Goal: Information Seeking & Learning: Learn about a topic

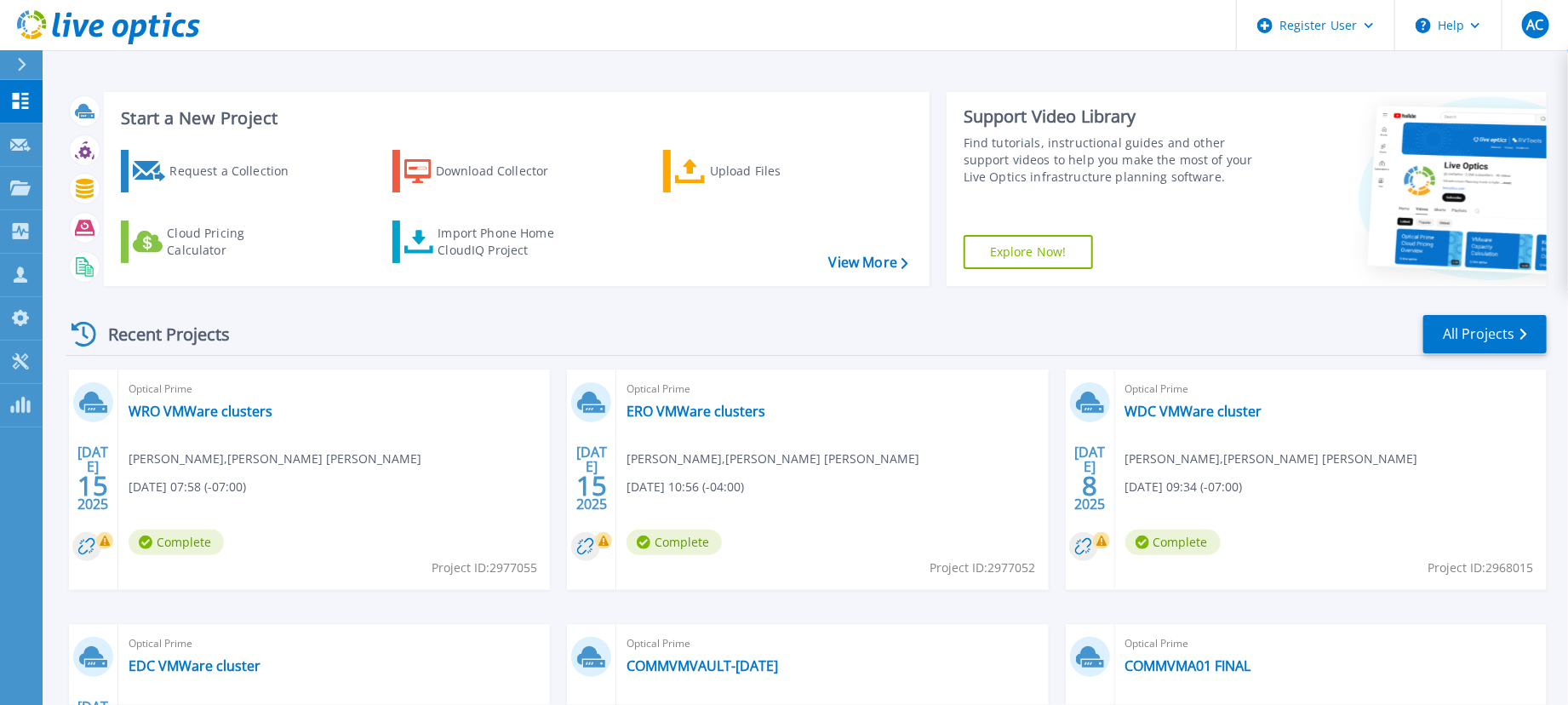
scroll to position [238, 0]
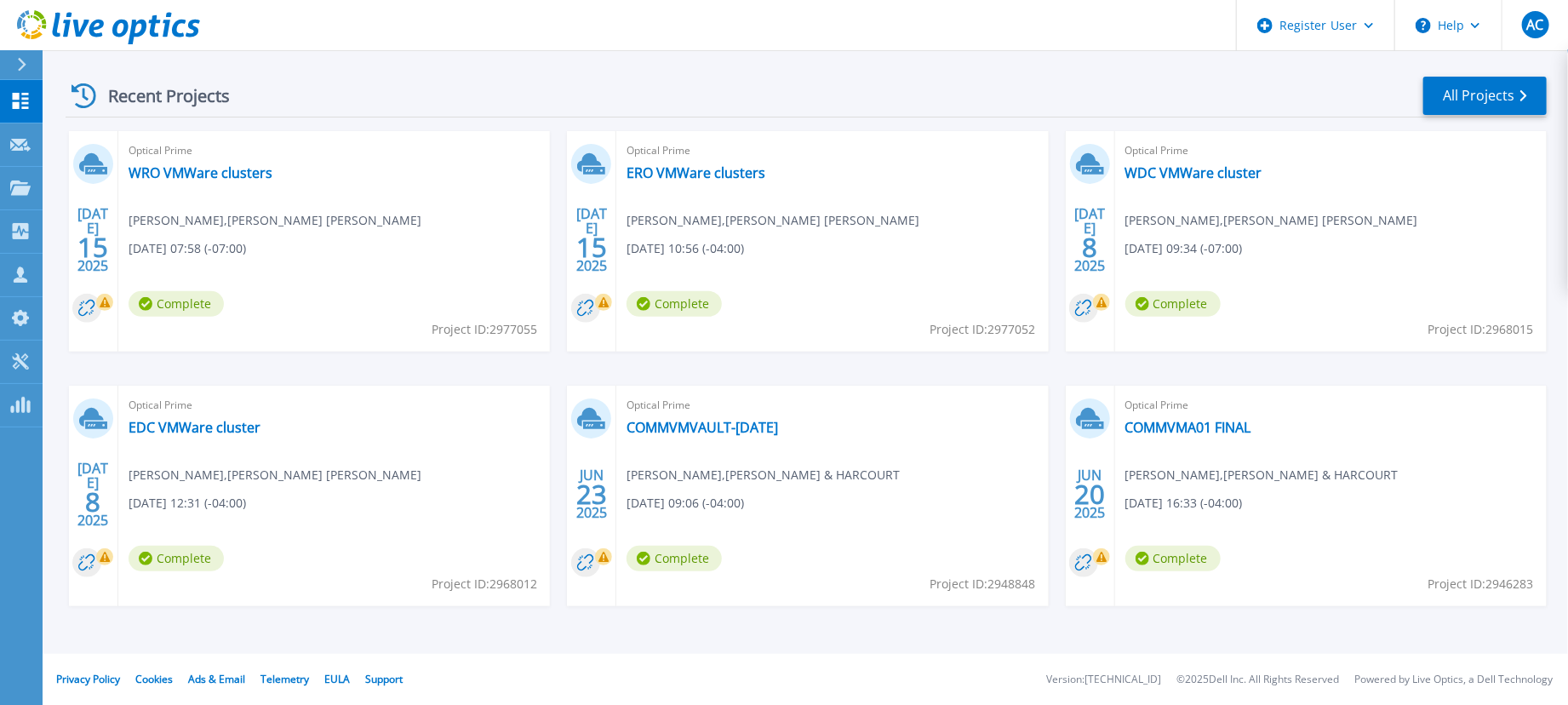
click at [240, 160] on span "Optical Prime" at bounding box center [334, 149] width 411 height 18
click at [238, 424] on link "EDC VMWare cluster" at bounding box center [194, 427] width 132 height 17
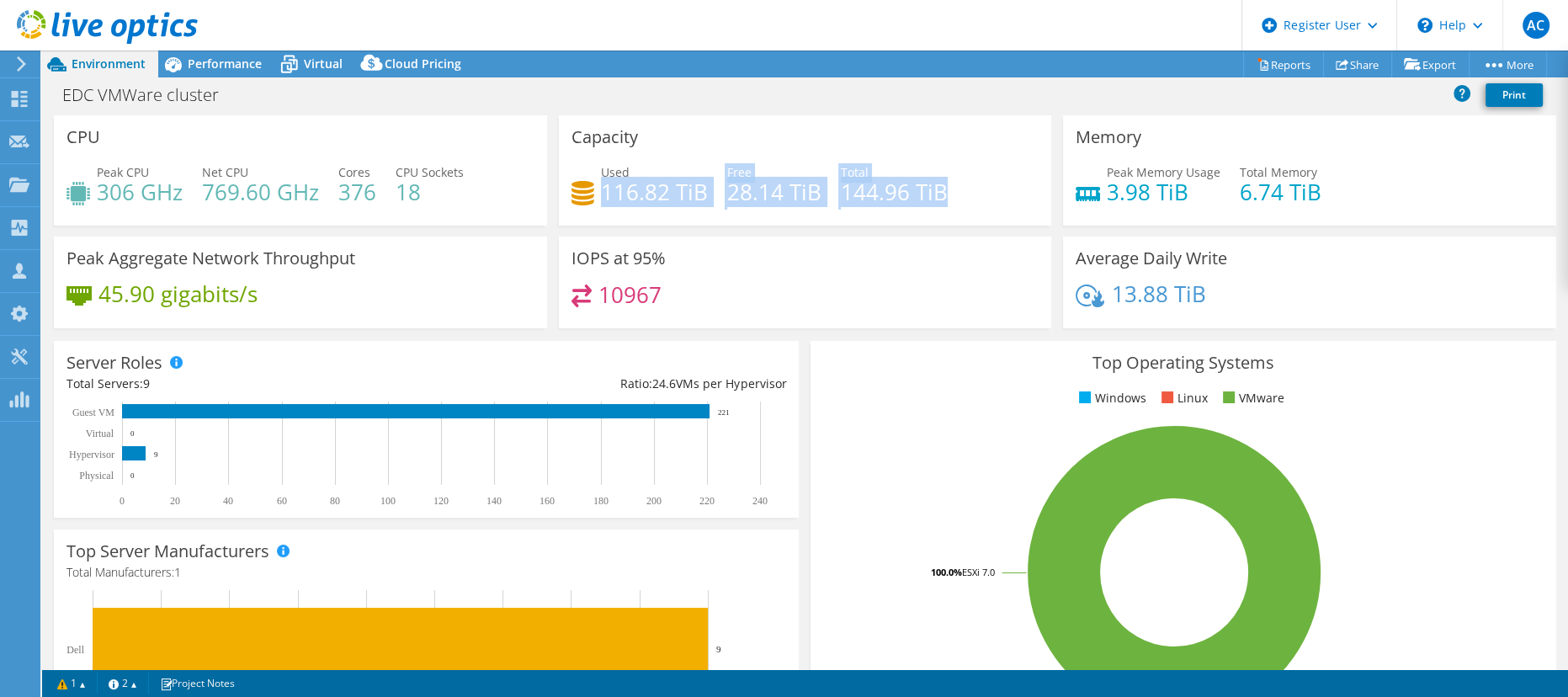
drag, startPoint x: 594, startPoint y: 195, endPoint x: 940, endPoint y: 191, distance: 346.0
click at [940, 191] on div "Used 116.82 TiB Free 28.14 TiB Total 144.96 TiB" at bounding box center [805, 190] width 468 height 54
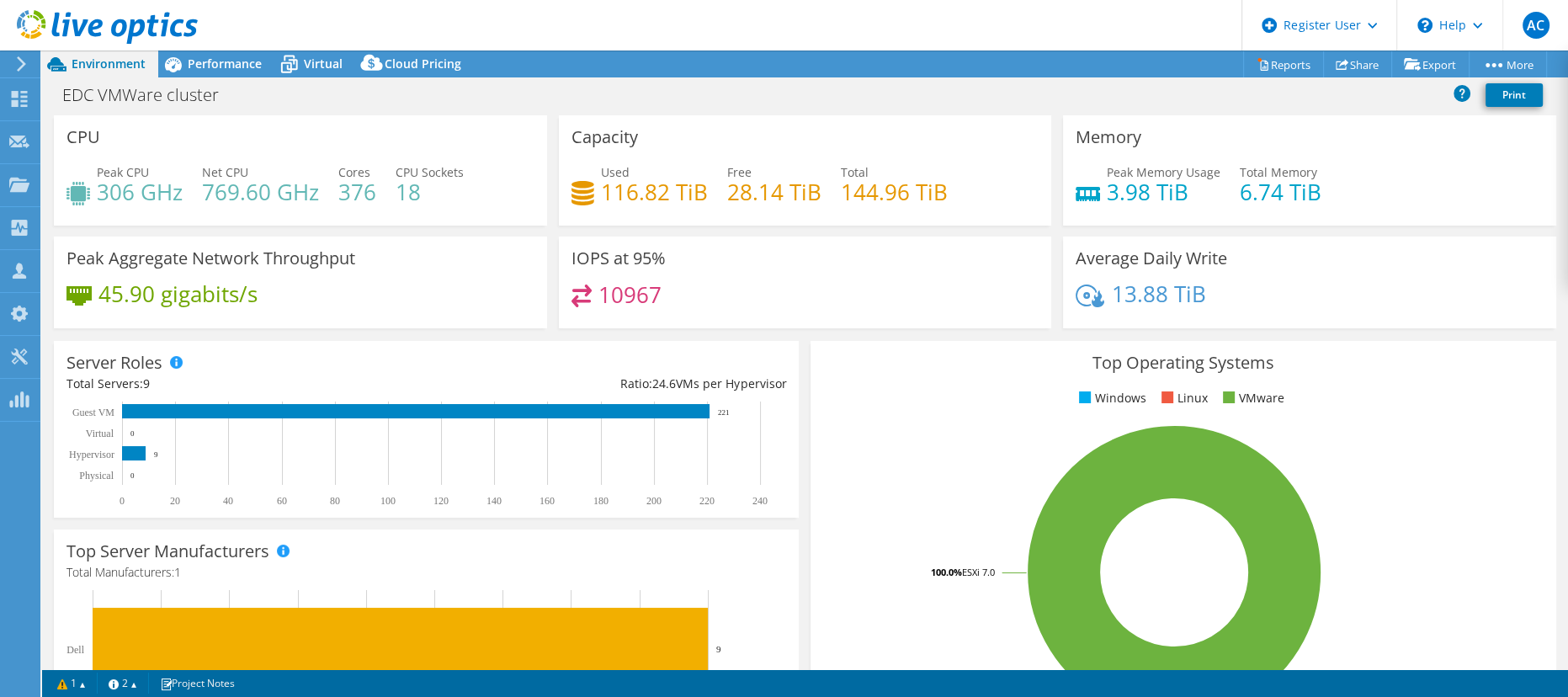
click at [940, 191] on div "Used 116.82 TiB Free 28.14 TiB Total 144.96 TiB" at bounding box center [805, 190] width 468 height 54
drag, startPoint x: 1230, startPoint y: 195, endPoint x: 1302, endPoint y: 200, distance: 72.2
click at [1302, 200] on h4 "6.74 TiB" at bounding box center [1281, 191] width 82 height 18
drag, startPoint x: 1099, startPoint y: 196, endPoint x: 1344, endPoint y: 195, distance: 245.0
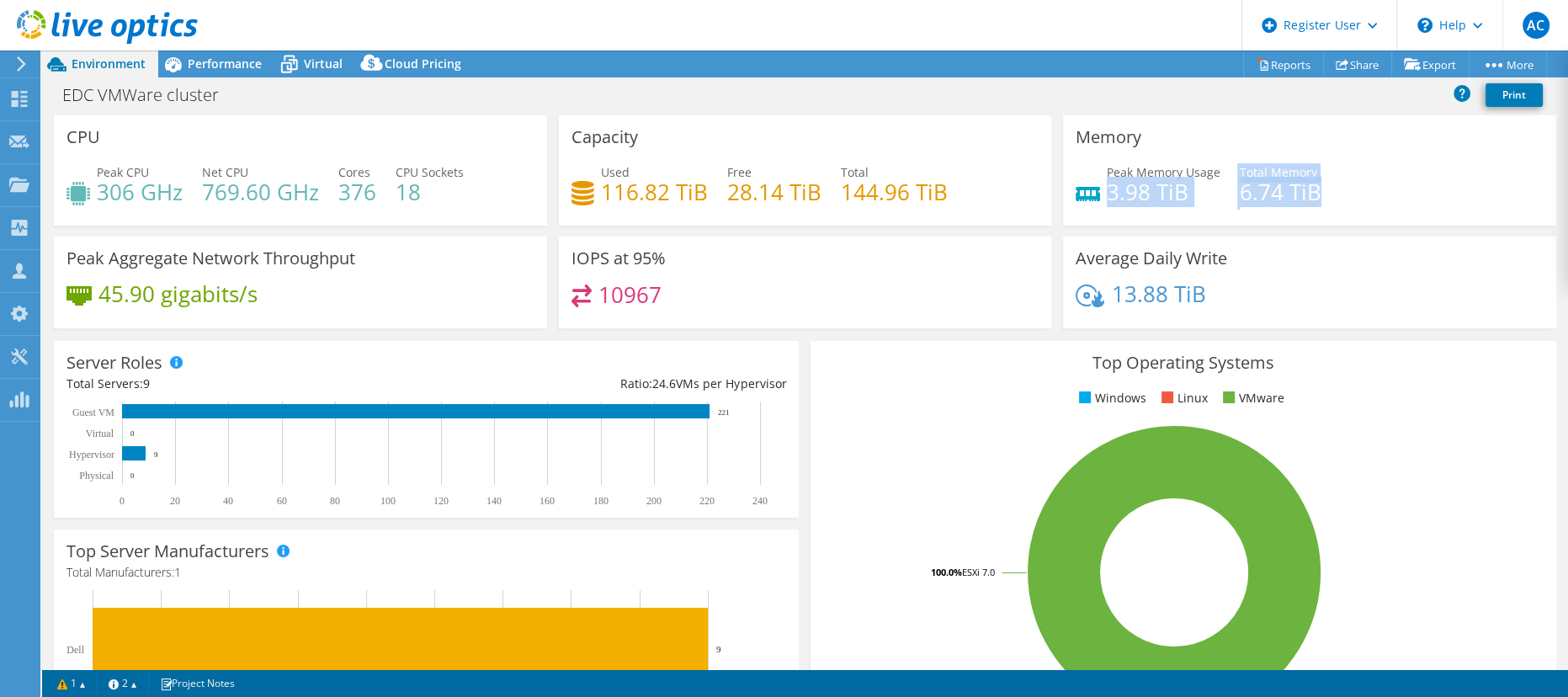
click at [1344, 195] on div "Peak Memory Usage 3.98 TiB Total Memory 6.74 TiB" at bounding box center [1310, 190] width 468 height 54
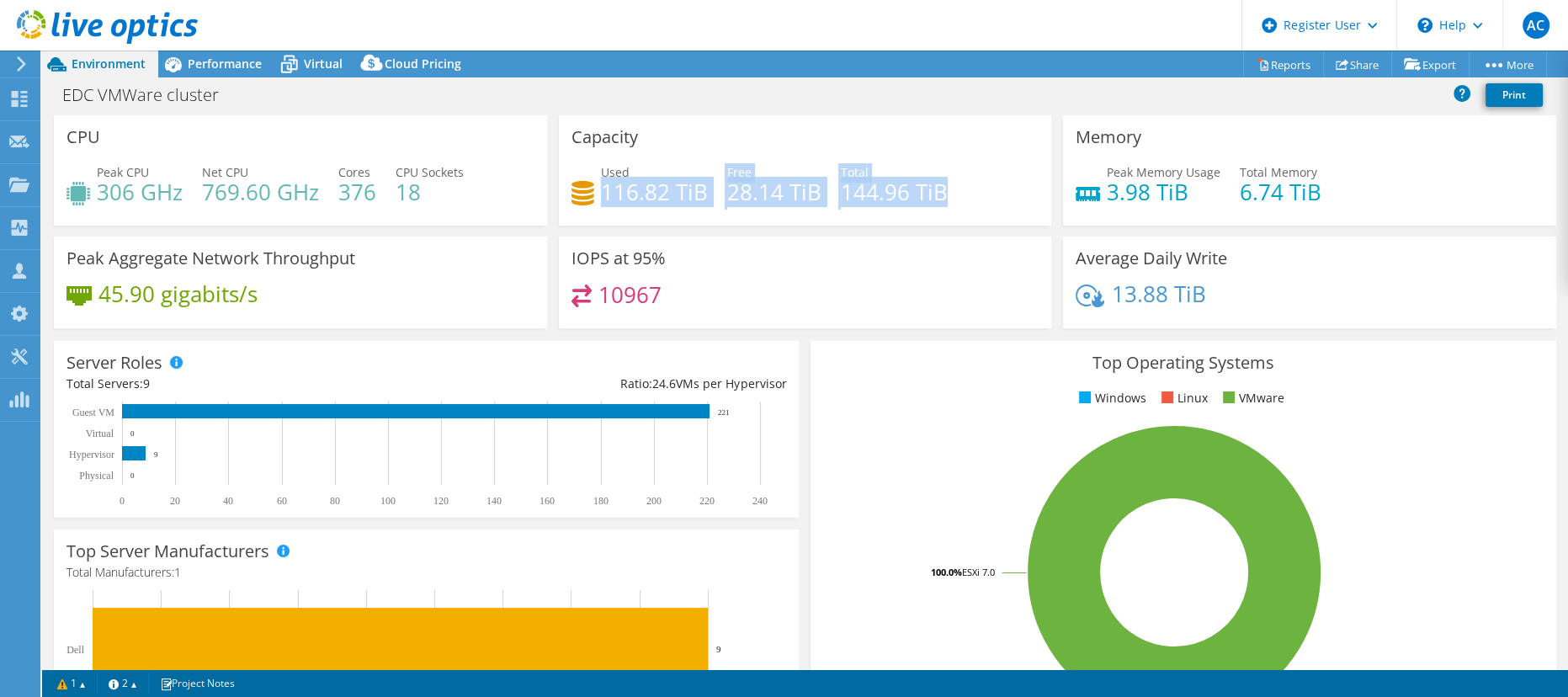
drag, startPoint x: 597, startPoint y: 191, endPoint x: 947, endPoint y: 188, distance: 350.0
click at [947, 188] on div "Used 116.82 TiB Free 28.14 TiB Total 144.96 TiB" at bounding box center [805, 190] width 468 height 54
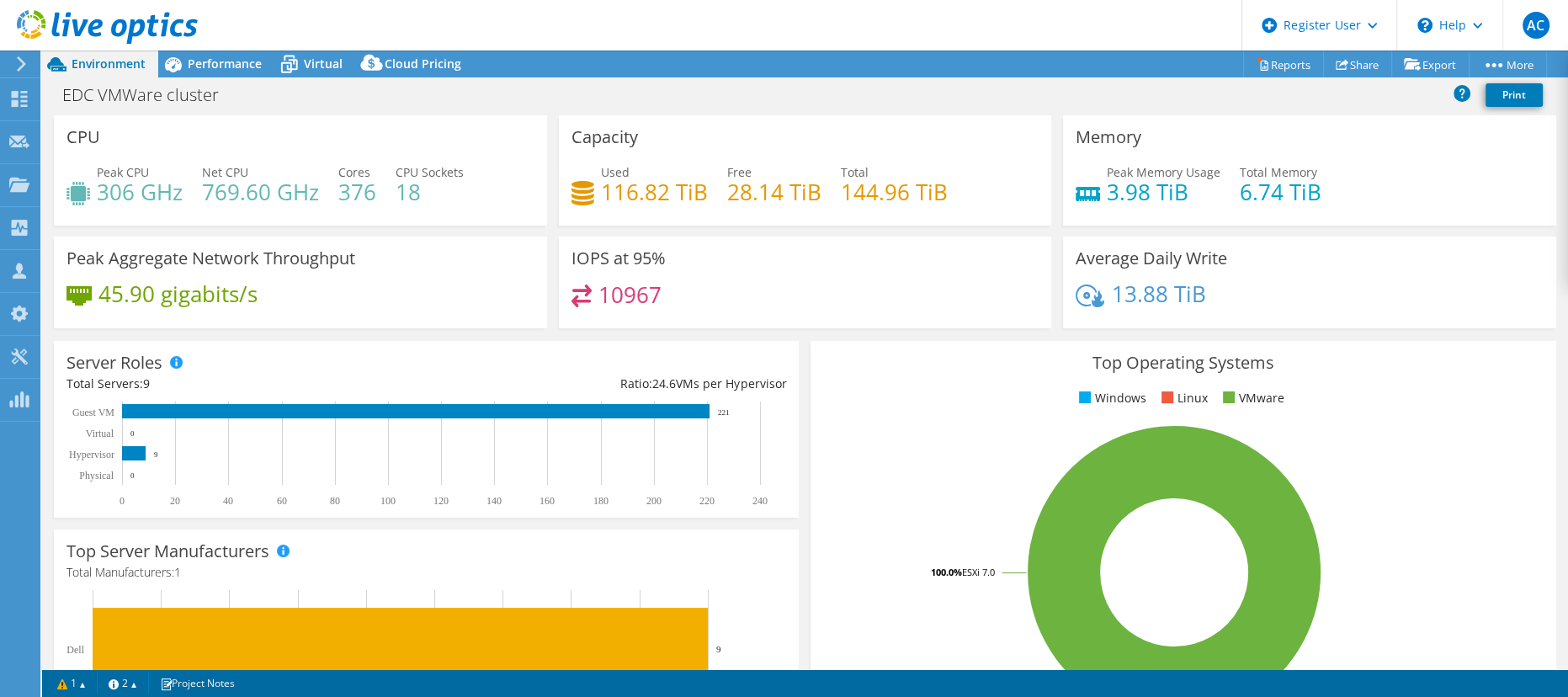
click at [947, 188] on div "Used 116.82 TiB Free 28.14 TiB Total 144.96 TiB" at bounding box center [805, 190] width 468 height 54
drag, startPoint x: 69, startPoint y: 257, endPoint x: 427, endPoint y: 249, distance: 358.1
click at [427, 249] on div "Peak Aggregate Network Throughput 45.90 gigabits/s" at bounding box center [299, 282] width 493 height 92
drag, startPoint x: 566, startPoint y: 254, endPoint x: 825, endPoint y: 254, distance: 259.0
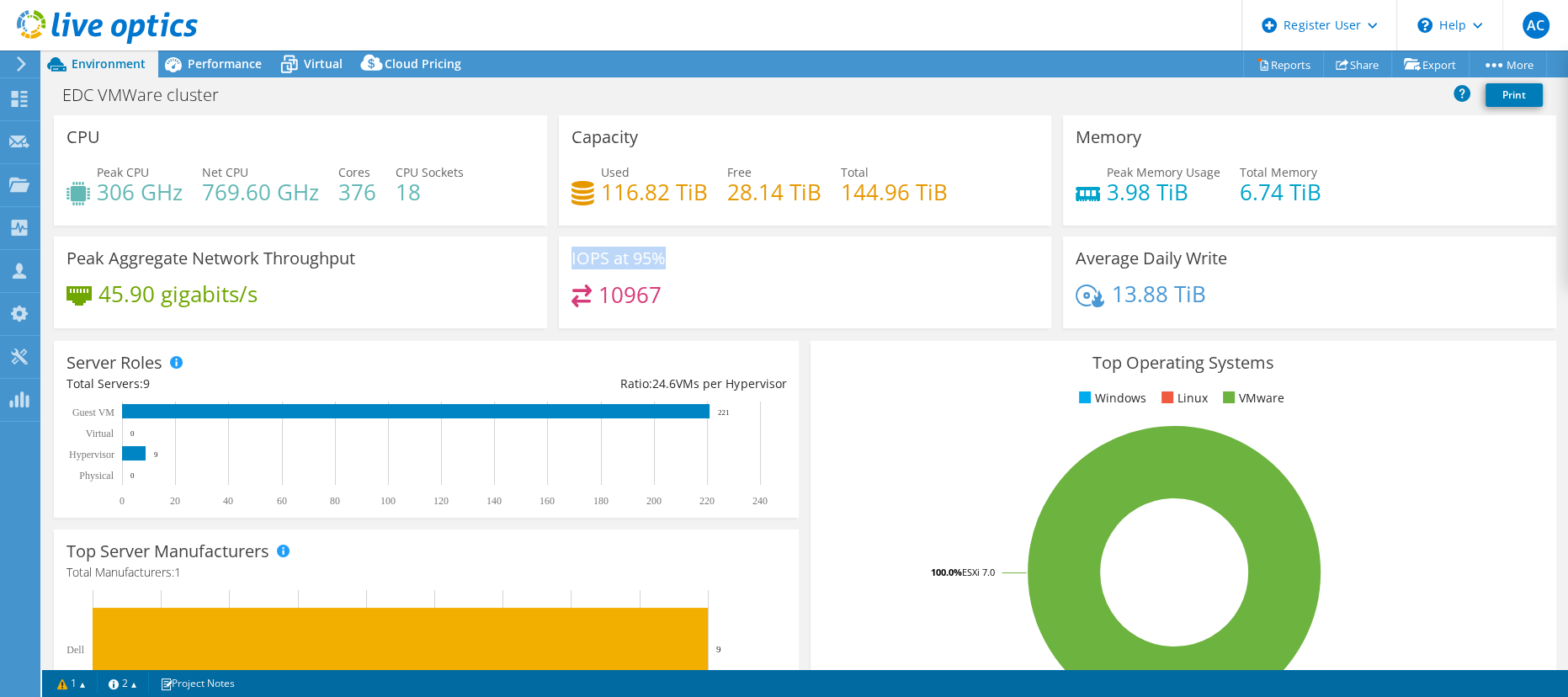
click at [812, 254] on div "IOPS at 95% 10967" at bounding box center [805, 282] width 493 height 92
drag, startPoint x: 1067, startPoint y: 254, endPoint x: 1282, endPoint y: 296, distance: 219.1
click at [1282, 296] on div "Average Daily Write 13.88 TiB" at bounding box center [1309, 282] width 493 height 92
click at [1282, 296] on div "13.88 TiB" at bounding box center [1310, 301] width 468 height 35
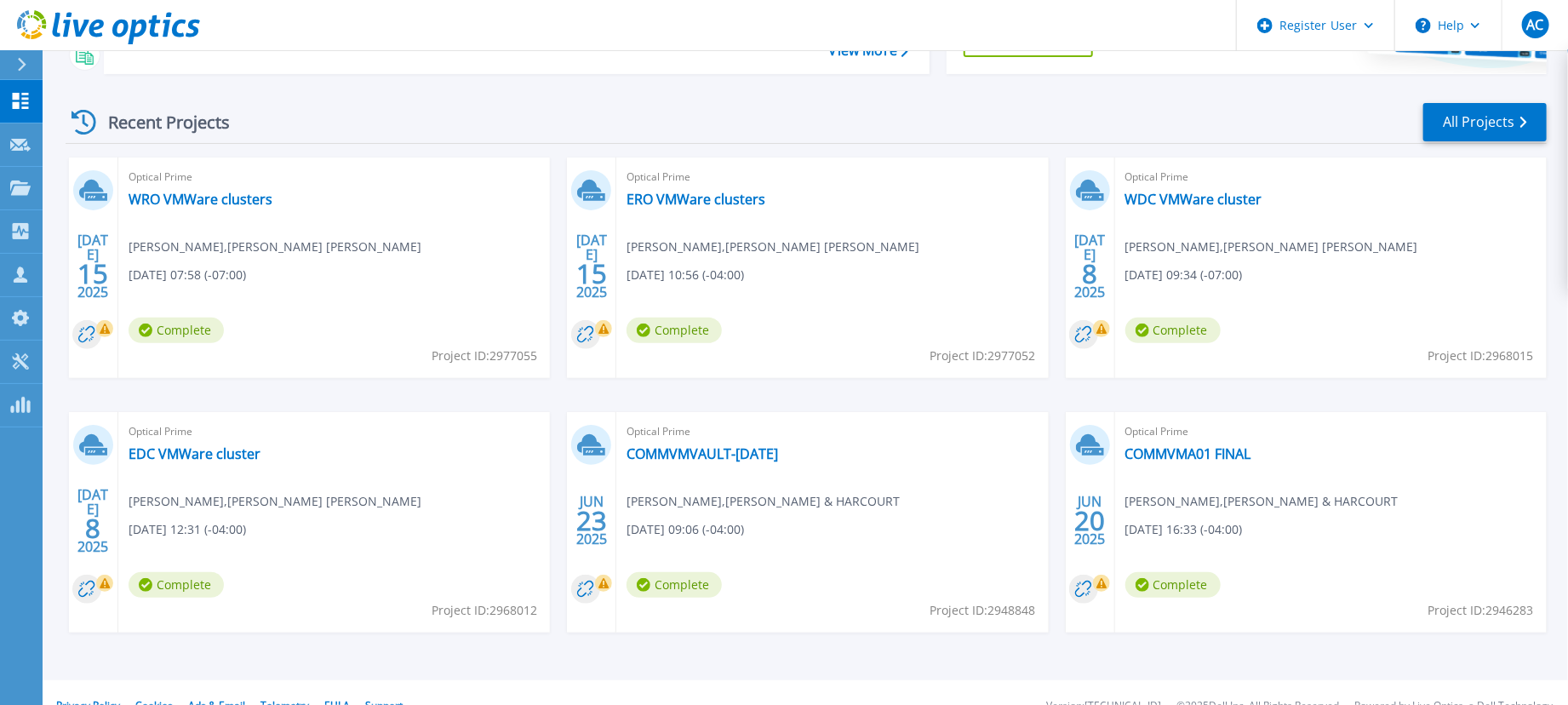
scroll to position [238, 0]
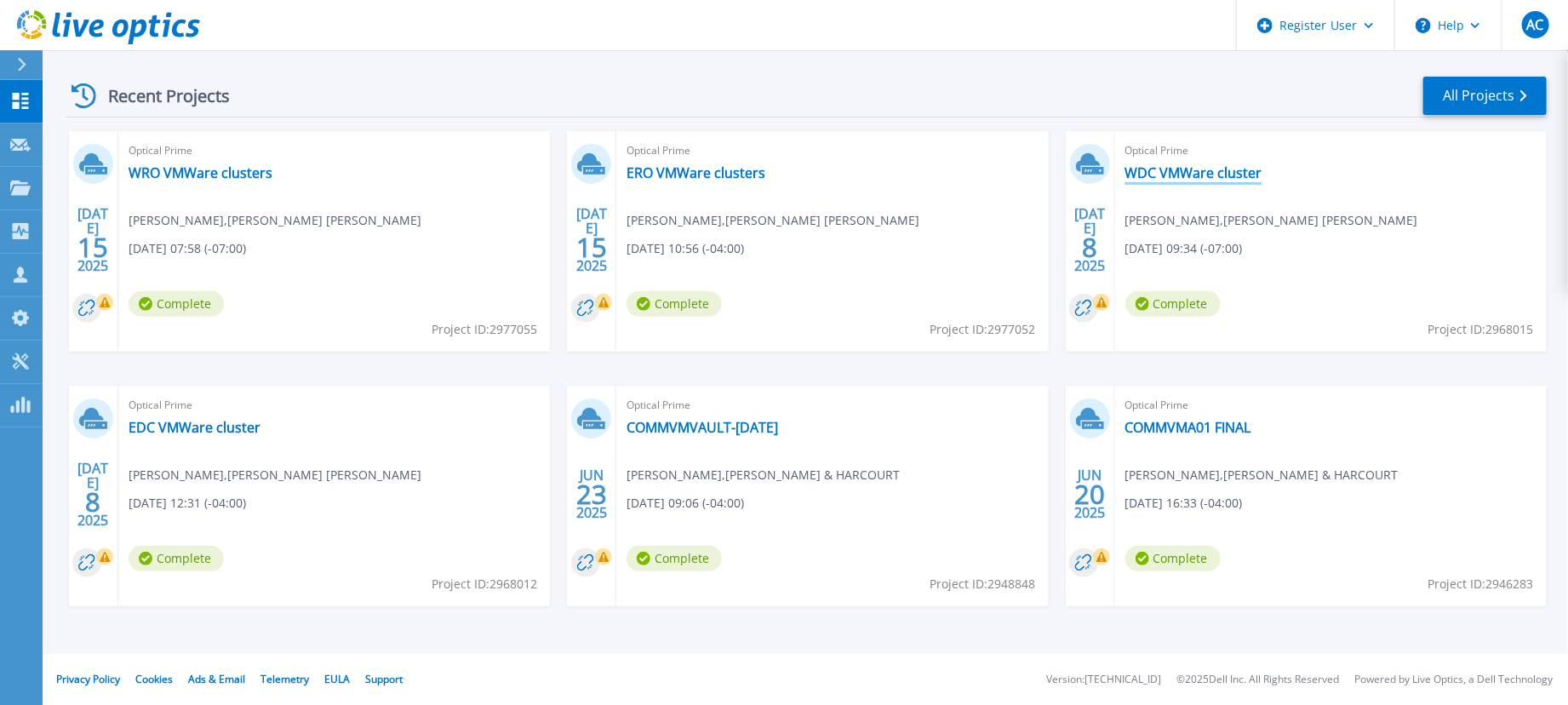
click at [1174, 164] on link "WDC VMWare cluster" at bounding box center [1195, 173] width 137 height 17
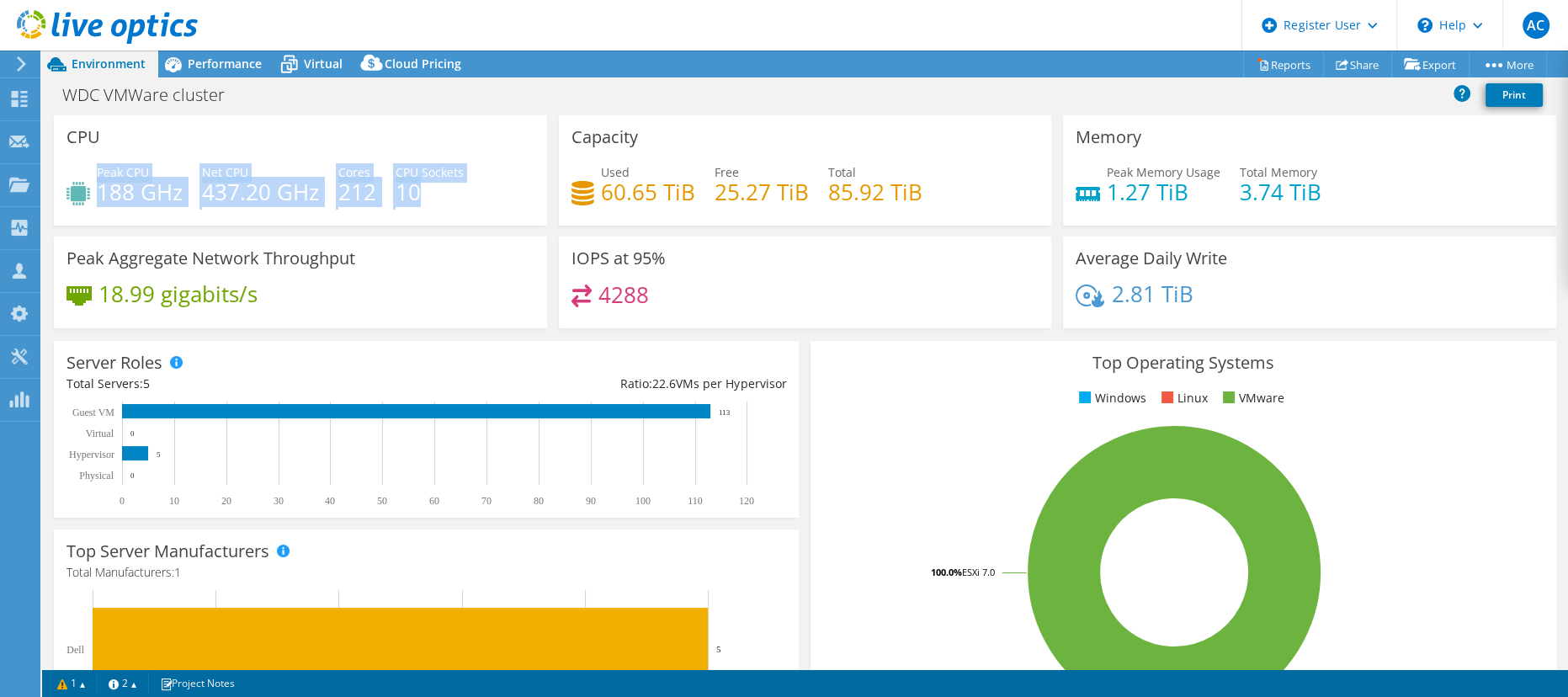
drag, startPoint x: 96, startPoint y: 175, endPoint x: 542, endPoint y: 206, distance: 447.1
click at [542, 206] on div "CPU Peak CPU 188 GHz Net CPU 437.20 GHz Cores 212 CPU Sockets 10" at bounding box center [299, 171] width 505 height 111
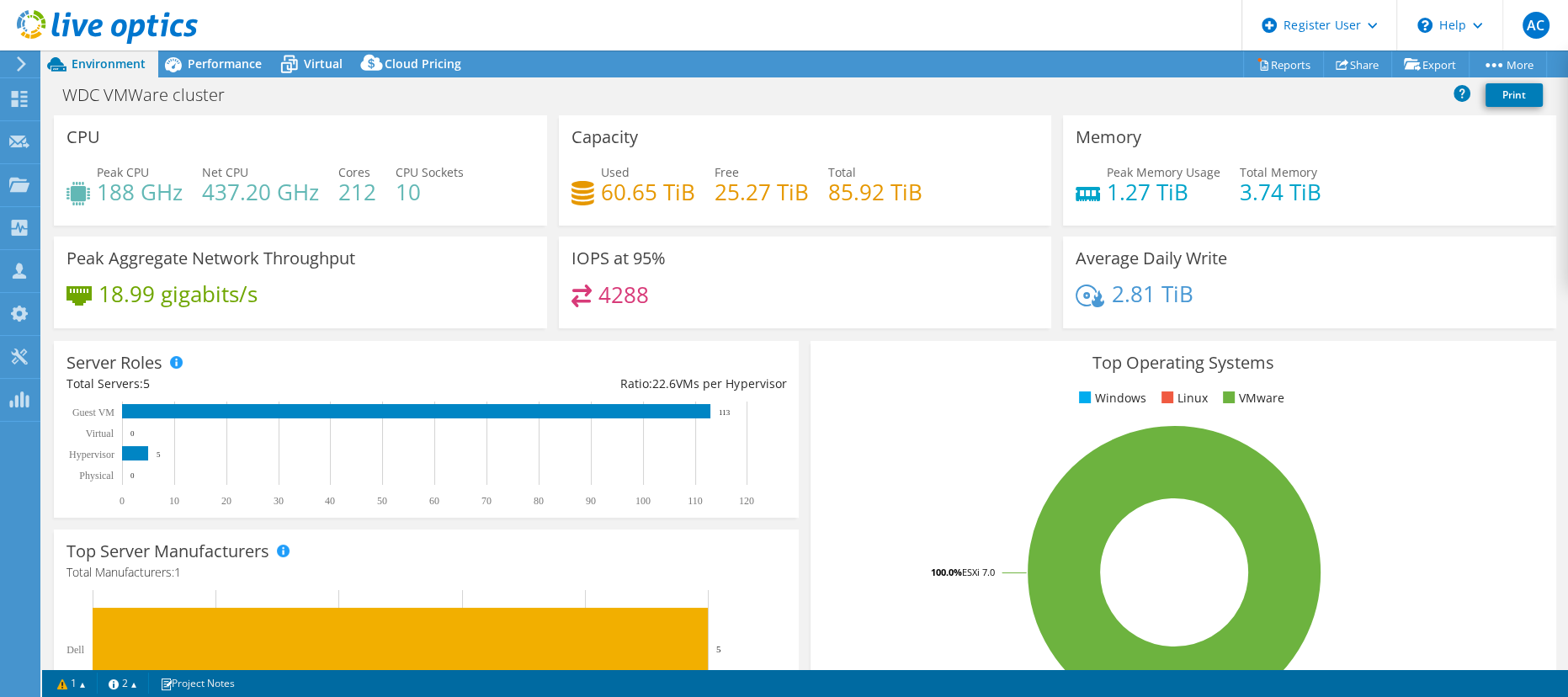
click at [542, 206] on div "CPU Peak CPU 188 GHz Net CPU 437.20 GHz Cores 212 CPU Sockets 10" at bounding box center [299, 171] width 505 height 111
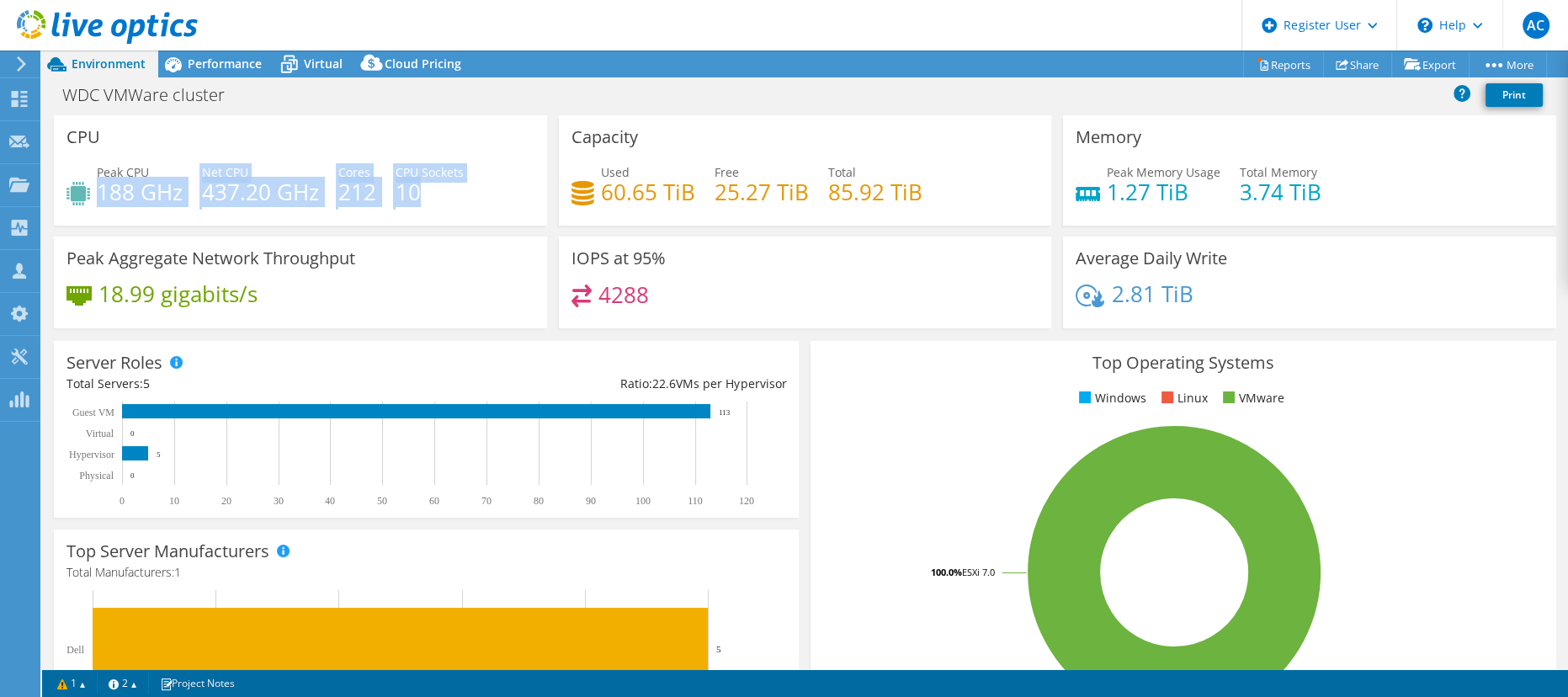
drag, startPoint x: 98, startPoint y: 176, endPoint x: 464, endPoint y: 204, distance: 367.1
click at [464, 204] on div "Peak CPU 188 GHz Net CPU 437.20 GHz Cores 212 CPU Sockets 10" at bounding box center [300, 190] width 468 height 54
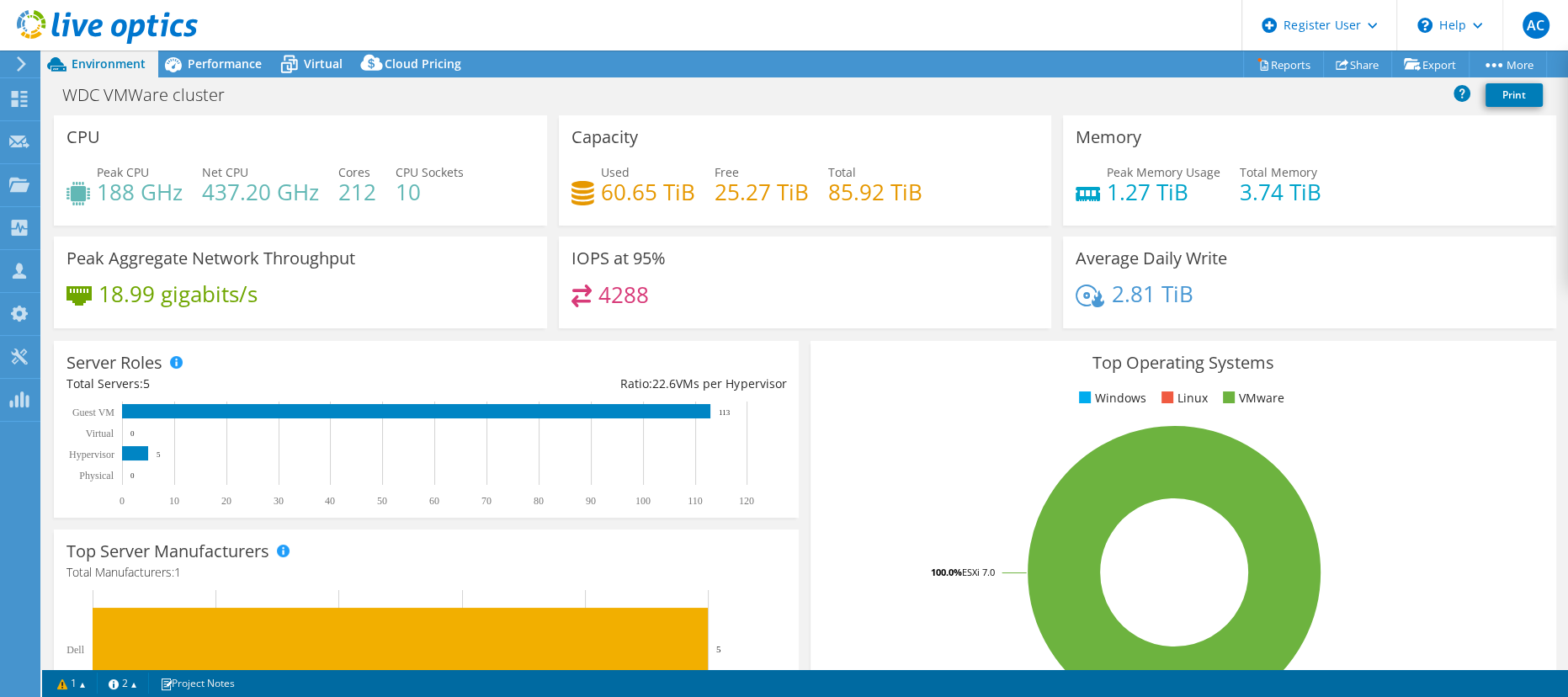
click at [464, 204] on div "Peak CPU 188 GHz Net CPU 437.20 GHz Cores 212 CPU Sockets 10" at bounding box center [300, 190] width 468 height 54
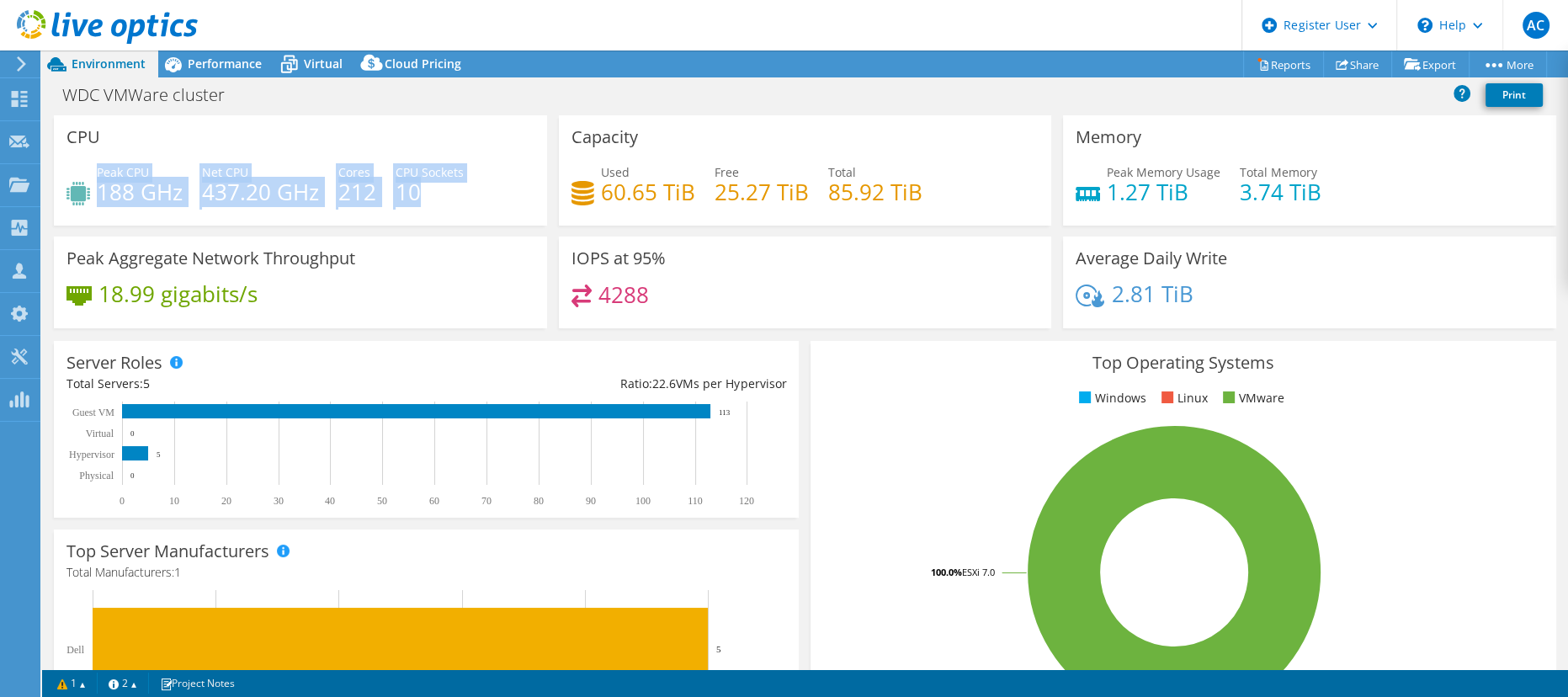
drag, startPoint x: 96, startPoint y: 174, endPoint x: 451, endPoint y: 193, distance: 355.5
click at [451, 193] on div "Peak CPU 188 GHz Net CPU 437.20 GHz Cores 212 CPU Sockets 10" at bounding box center [300, 190] width 468 height 54
click at [451, 193] on h4 "10" at bounding box center [429, 191] width 68 height 18
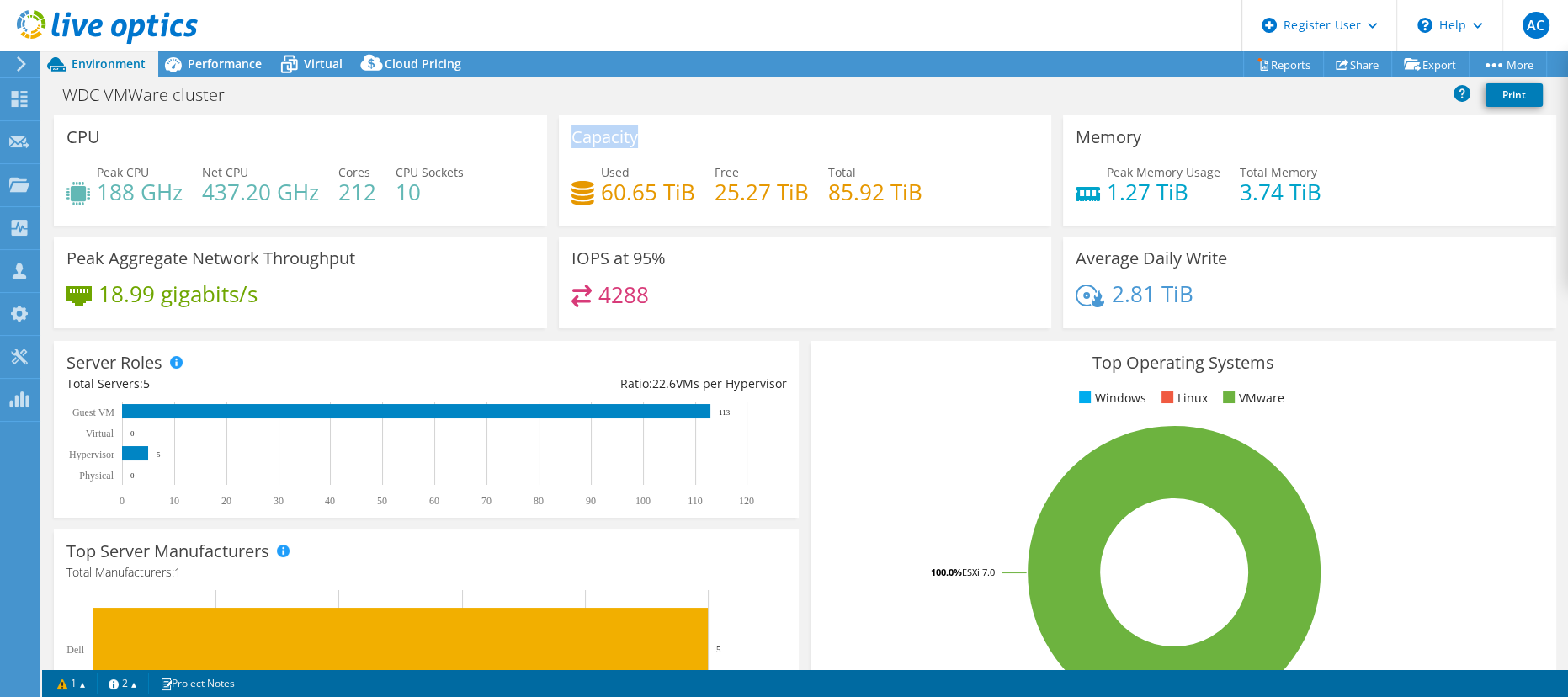
drag, startPoint x: 565, startPoint y: 133, endPoint x: 683, endPoint y: 133, distance: 118.0
click at [683, 133] on div "Capacity Used 60.65 TiB Free 25.27 TiB Total 85.92 TiB" at bounding box center [805, 171] width 493 height 111
drag, startPoint x: 1071, startPoint y: 132, endPoint x: 1155, endPoint y: 133, distance: 84.0
click at [1155, 133] on div "Memory Peak Memory Usage 1.27 TiB Total Memory 3.74 TiB" at bounding box center [1309, 171] width 493 height 111
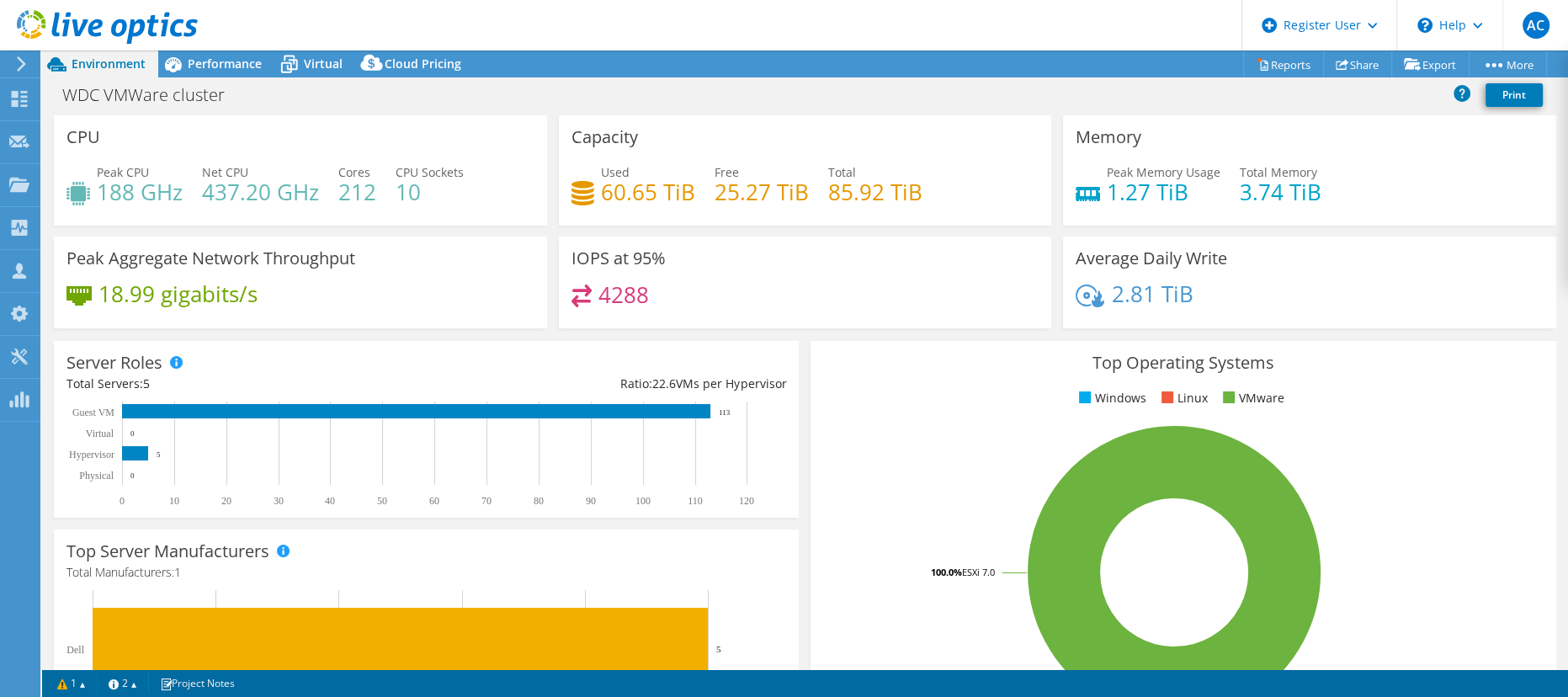
click at [1156, 133] on div "Memory Peak Memory Usage 1.27 TiB Total Memory 3.74 TiB" at bounding box center [1309, 171] width 493 height 111
drag, startPoint x: 1070, startPoint y: 134, endPoint x: 1345, endPoint y: 188, distance: 280.3
click at [1345, 188] on div "Memory Peak Memory Usage 1.27 TiB Total Memory 3.74 TiB" at bounding box center [1309, 171] width 493 height 111
click at [1345, 188] on div "Peak Memory Usage 1.27 TiB Total Memory 3.74 TiB" at bounding box center [1310, 190] width 468 height 54
drag, startPoint x: 1228, startPoint y: 190, endPoint x: 1318, endPoint y: 190, distance: 90.0
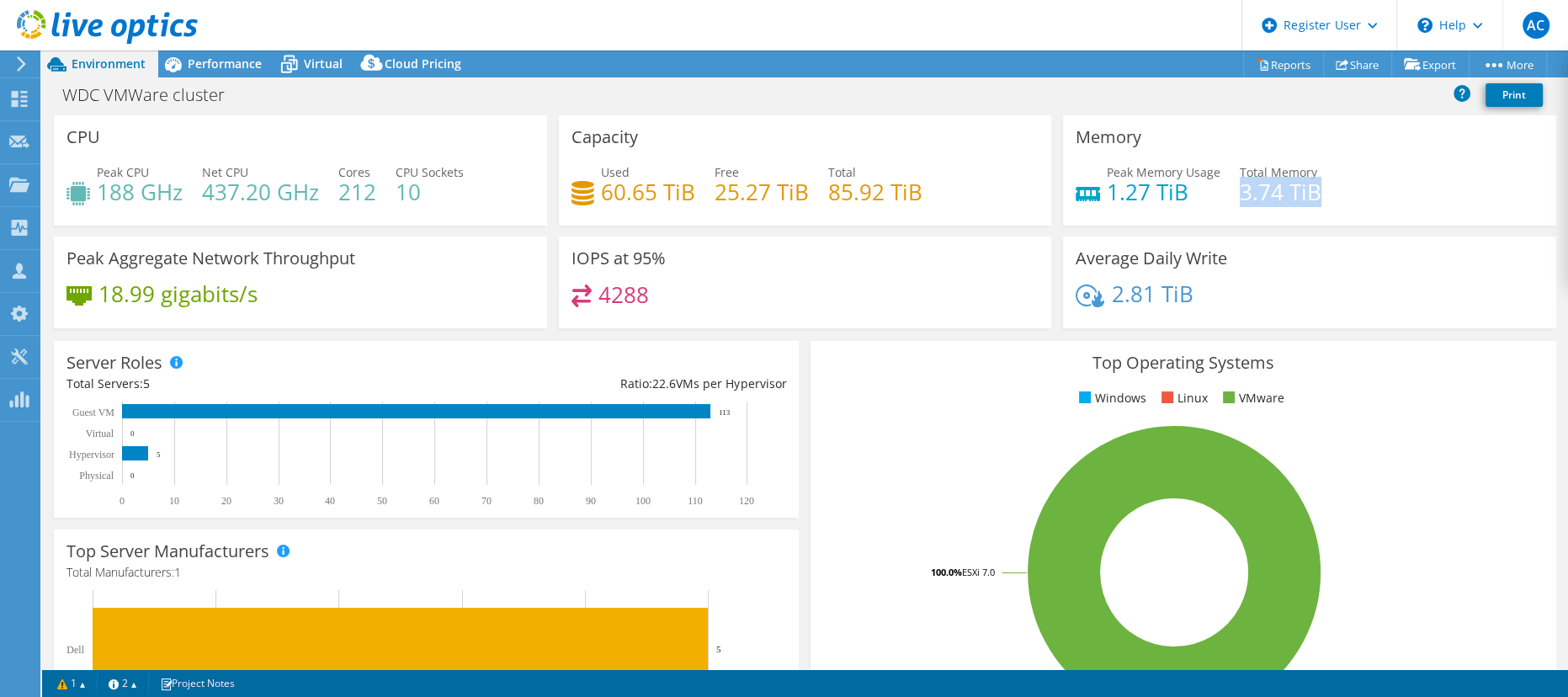
click at [1318, 190] on div "Peak Memory Usage 1.27 TiB Total Memory 3.74 TiB" at bounding box center [1310, 190] width 468 height 54
click at [250, 70] on span "Performance" at bounding box center [225, 63] width 74 height 16
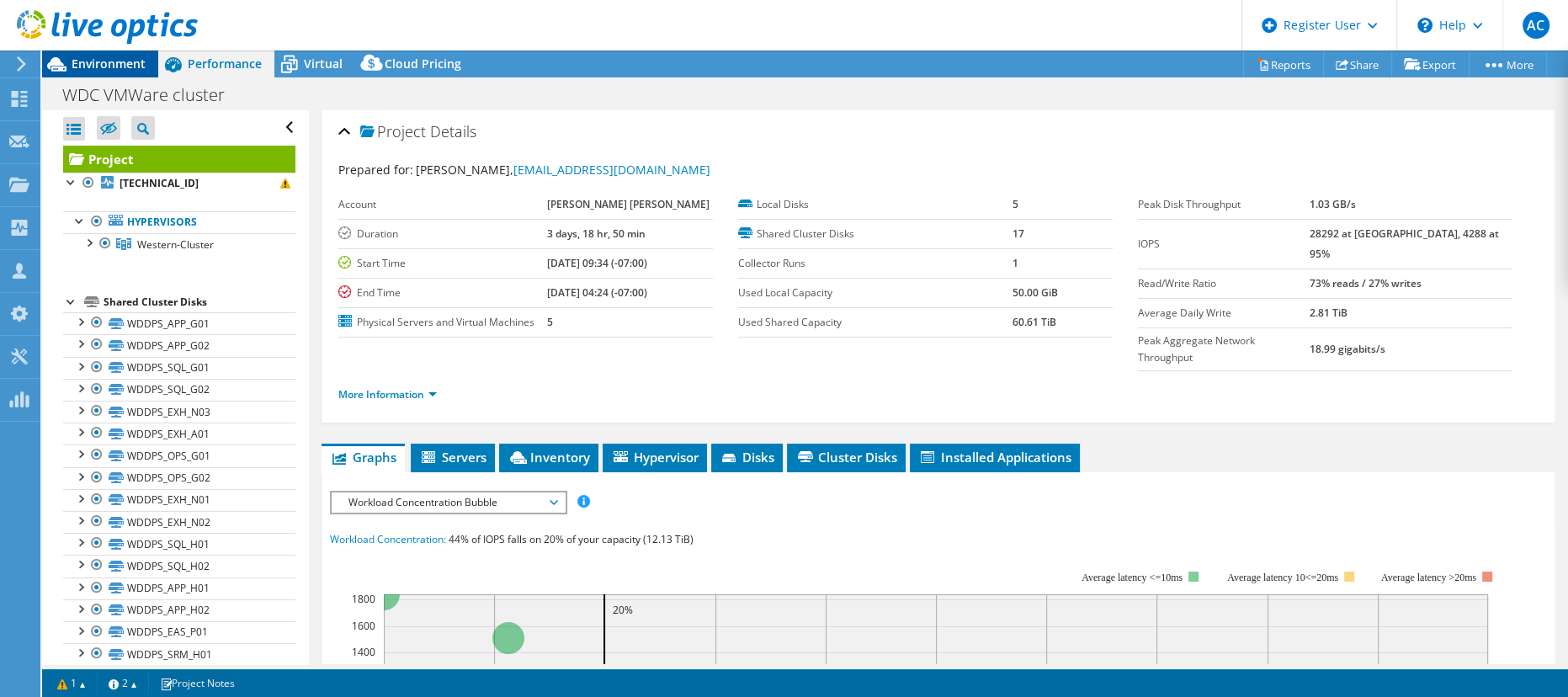
click at [90, 58] on span "Environment" at bounding box center [109, 63] width 74 height 16
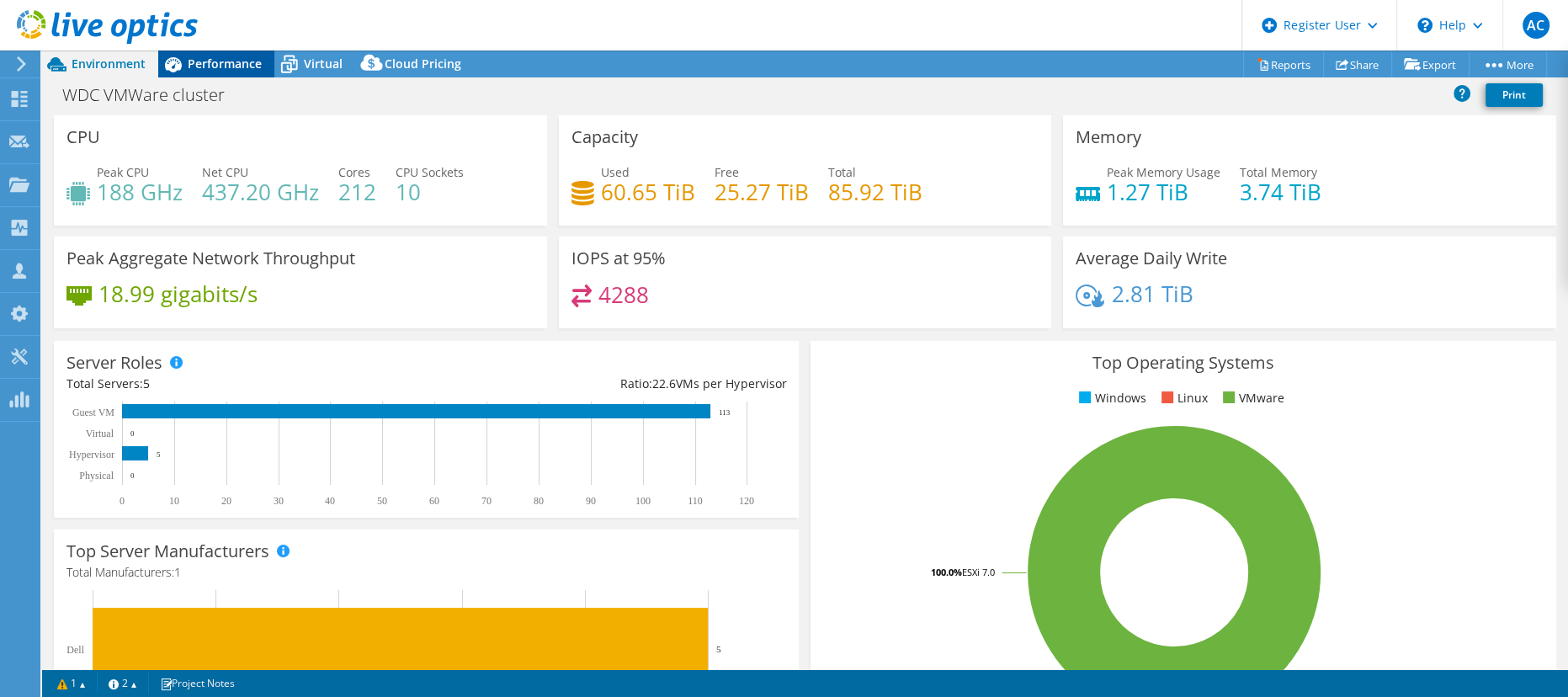
click at [225, 71] on div "Performance" at bounding box center [217, 64] width 116 height 27
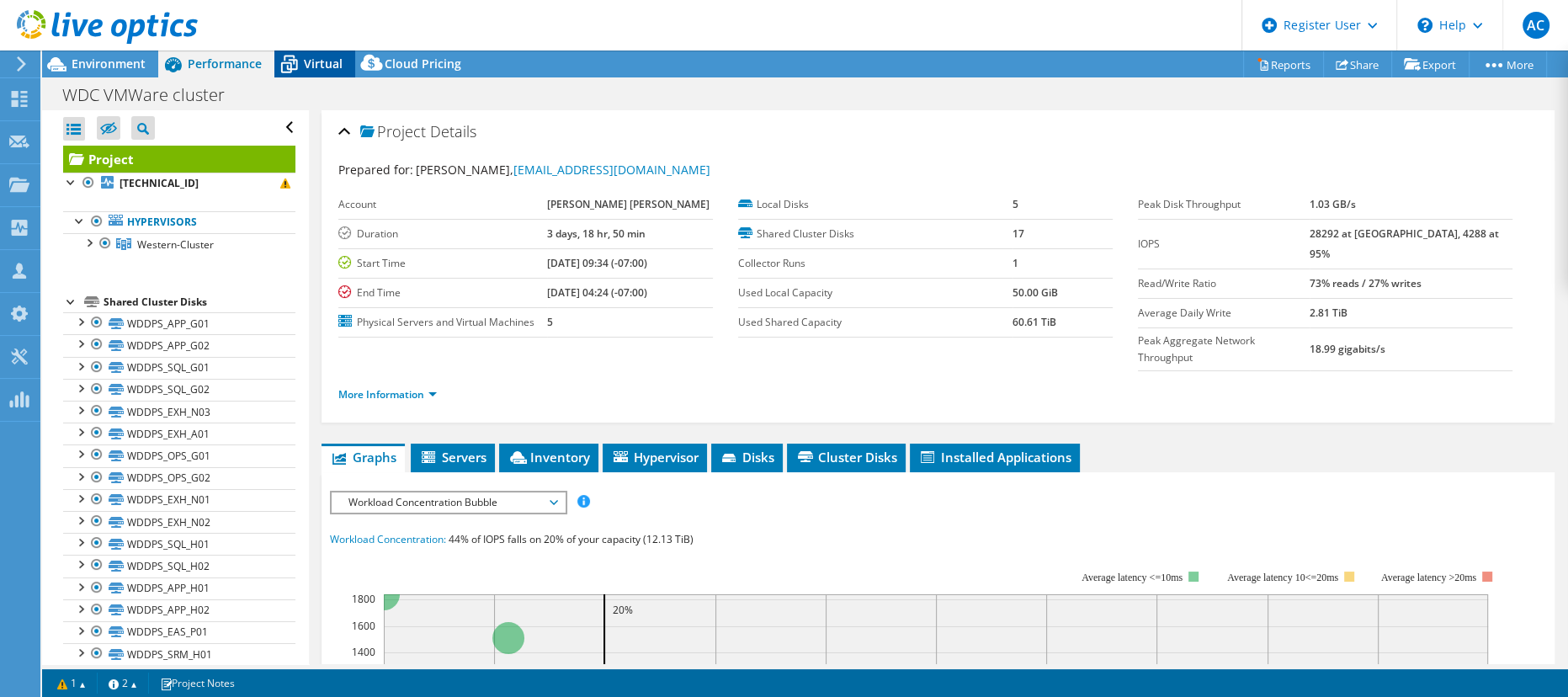
click at [300, 55] on icon at bounding box center [289, 64] width 30 height 30
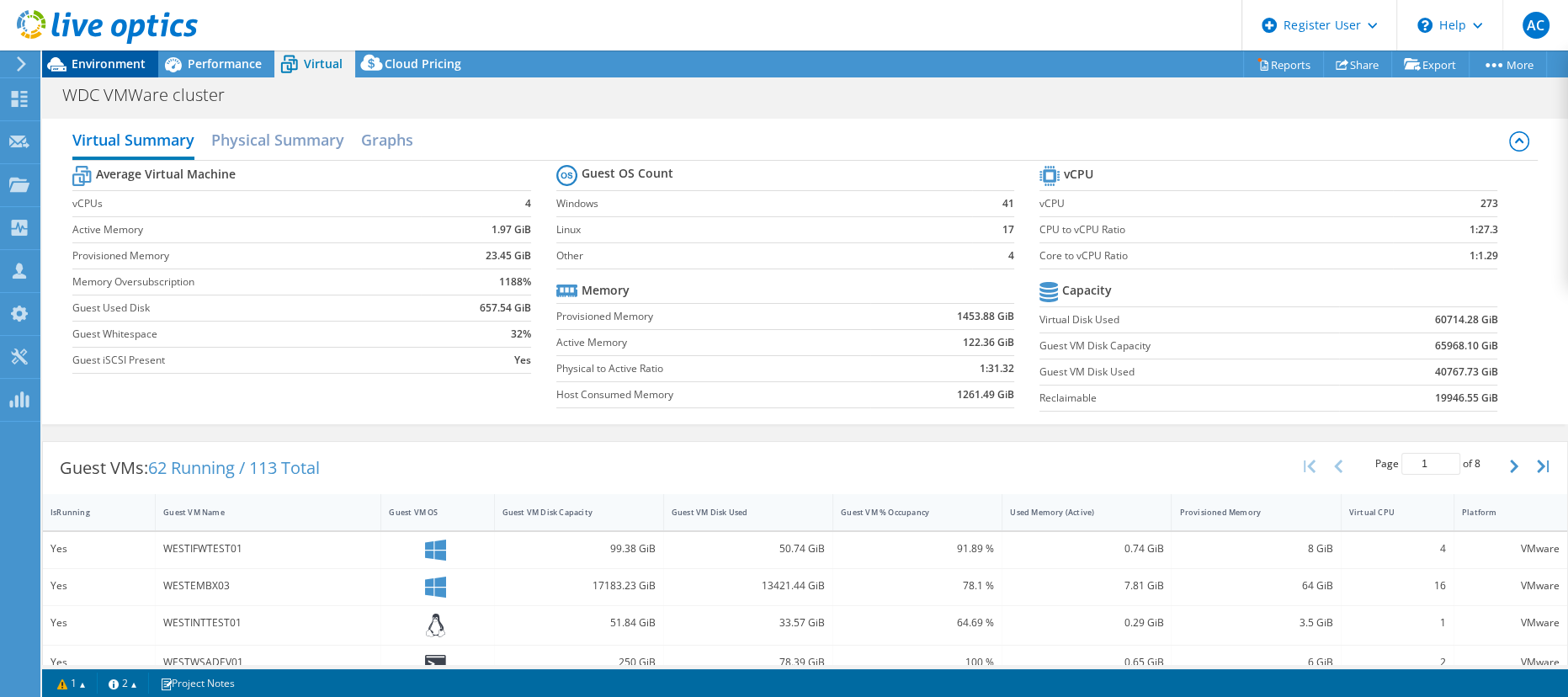
click at [116, 62] on span "Environment" at bounding box center [109, 63] width 74 height 16
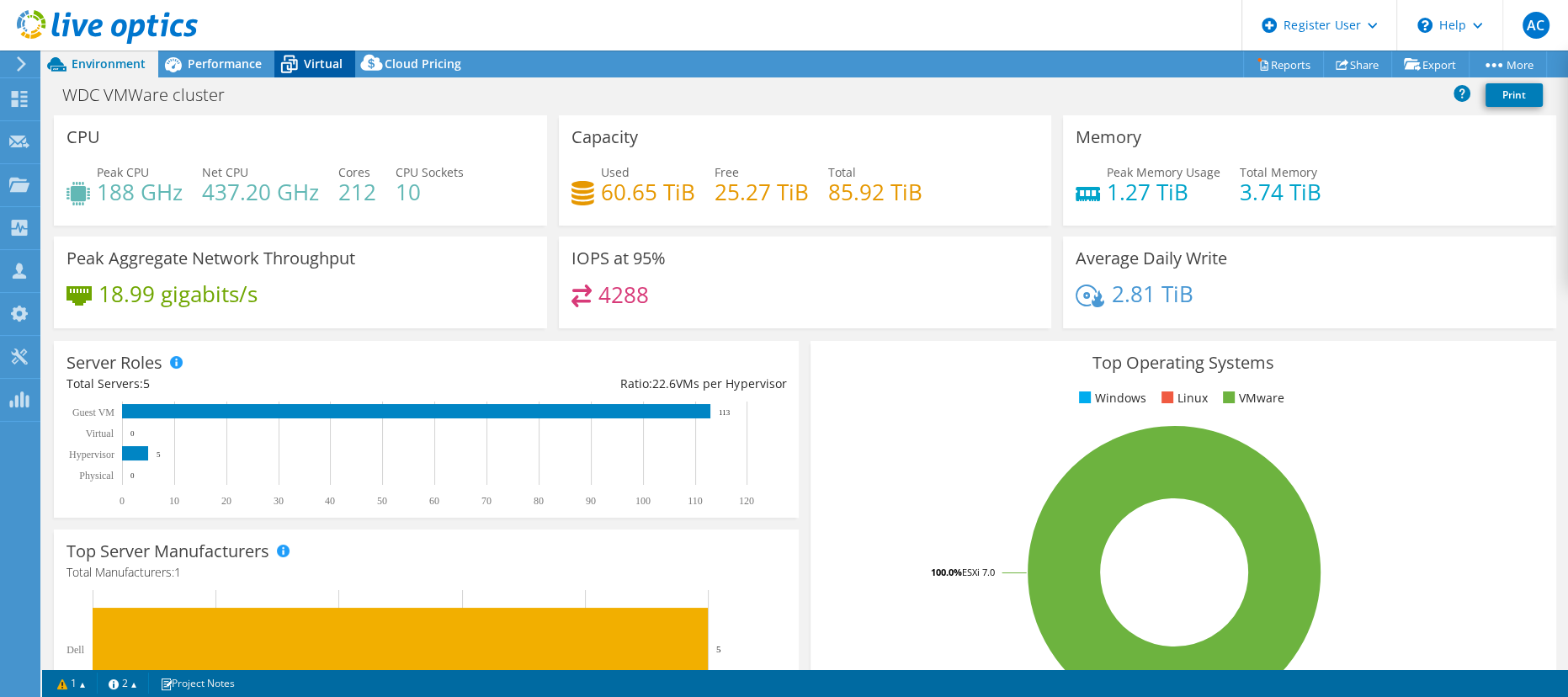
click at [300, 63] on icon at bounding box center [289, 64] width 30 height 30
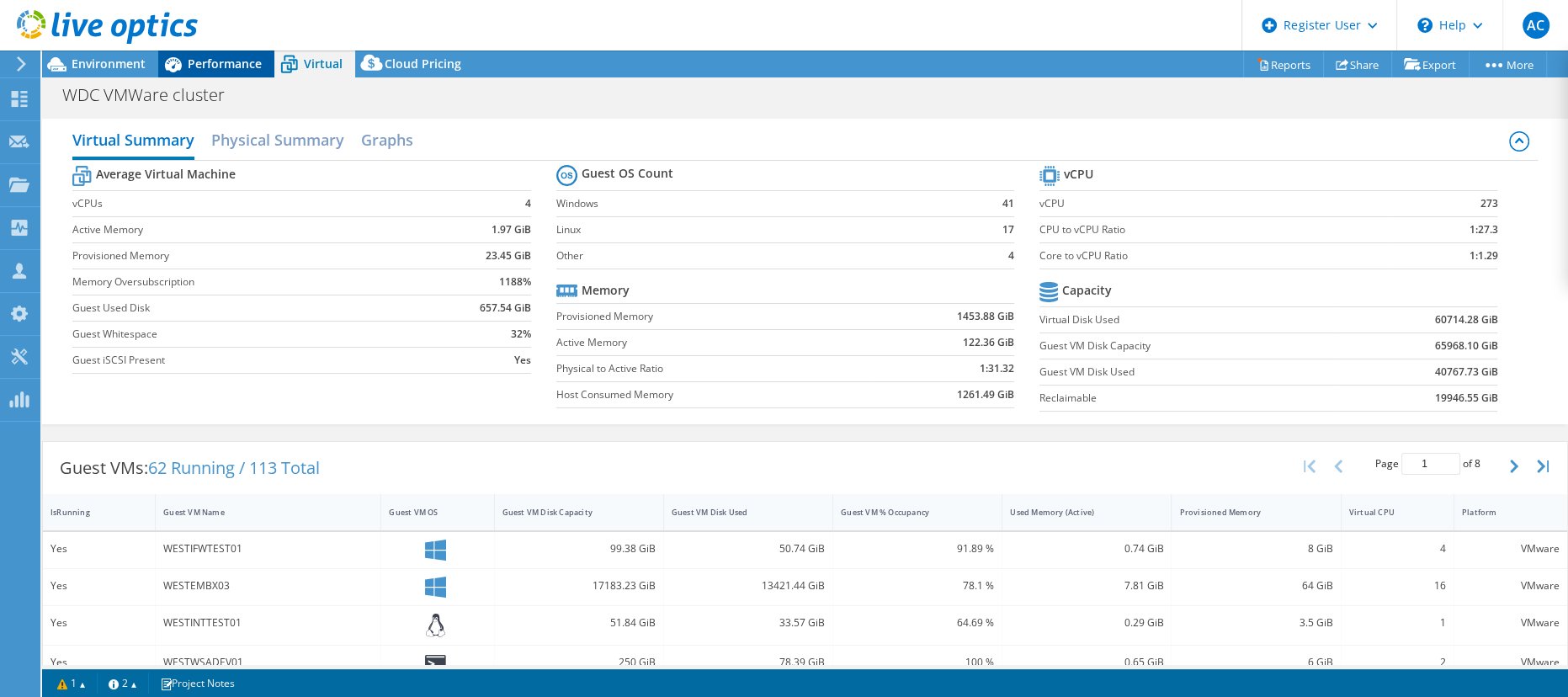
click at [250, 61] on span "Performance" at bounding box center [225, 63] width 74 height 16
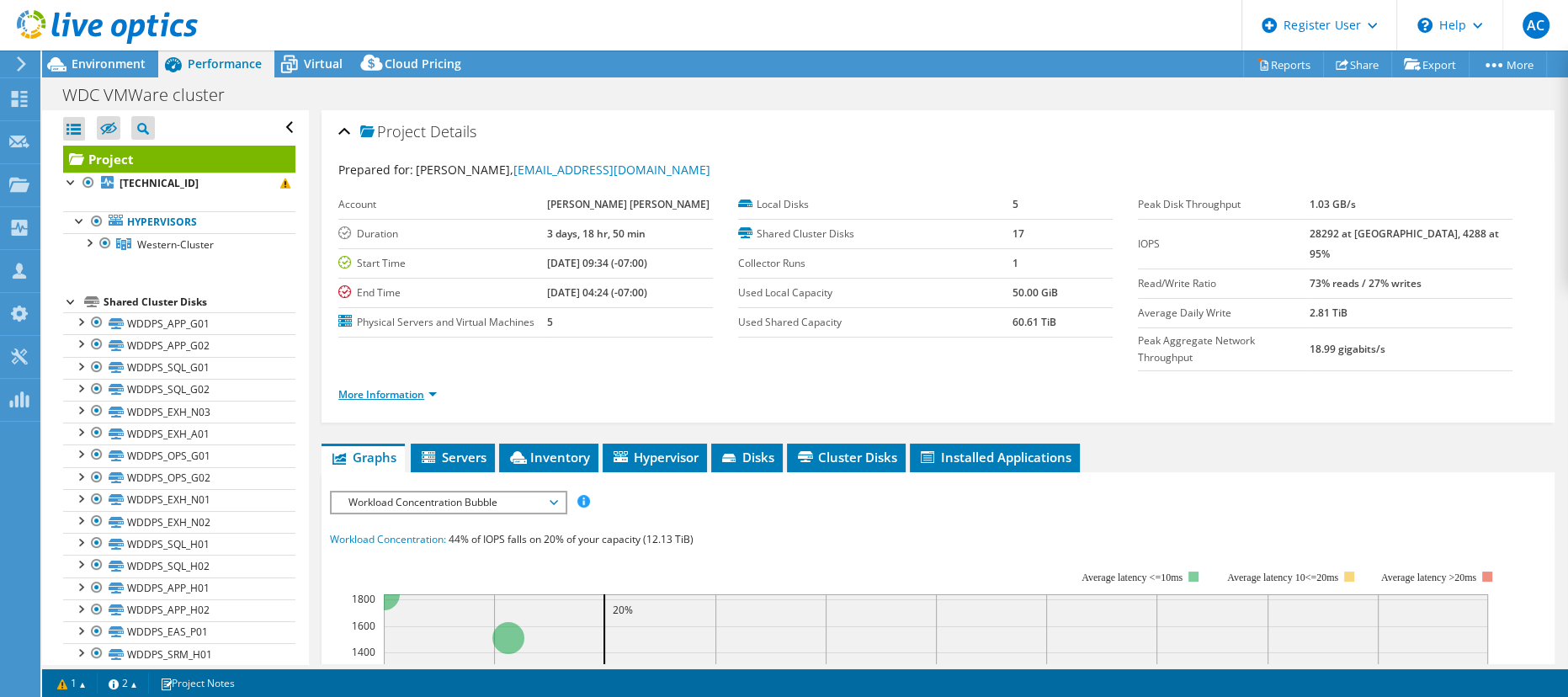
click at [385, 387] on link "More Information" at bounding box center [387, 394] width 98 height 14
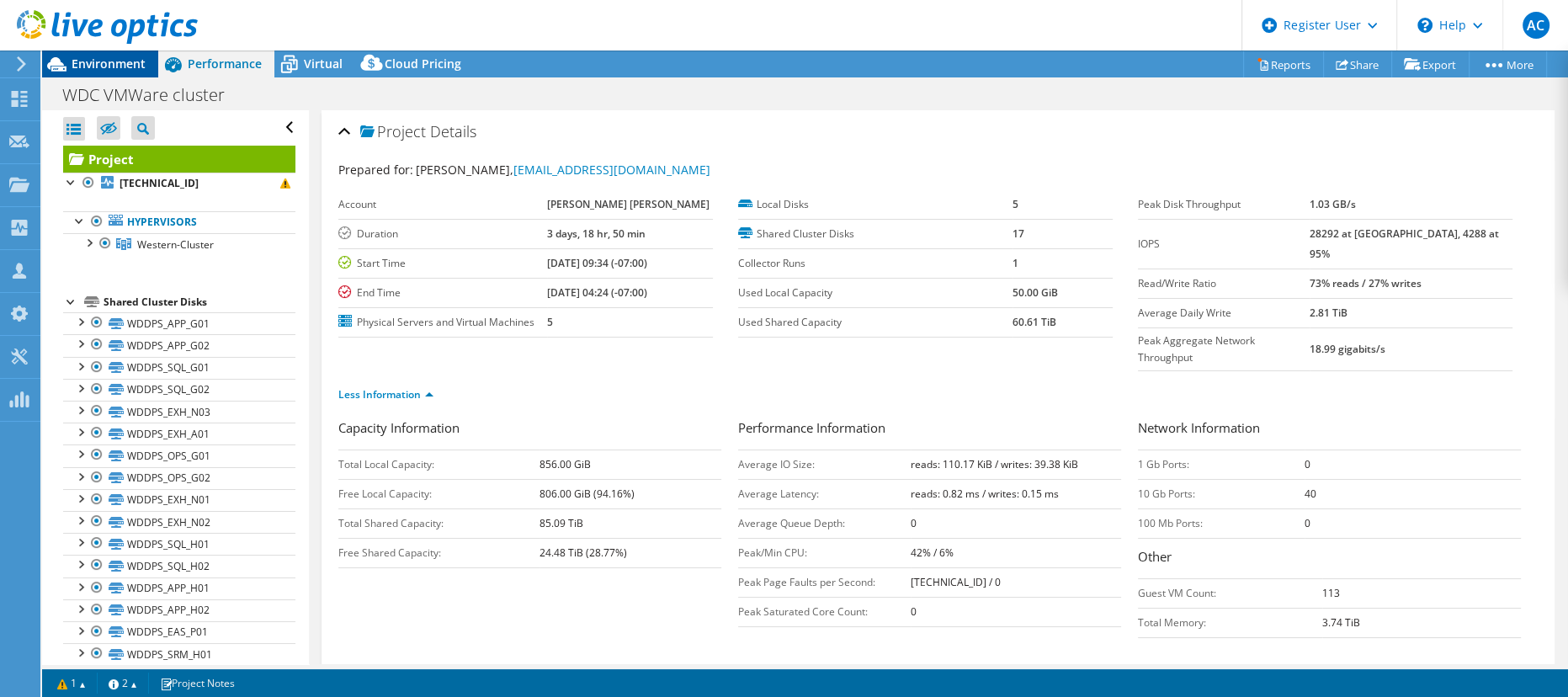
click at [141, 58] on span "Environment" at bounding box center [109, 63] width 74 height 16
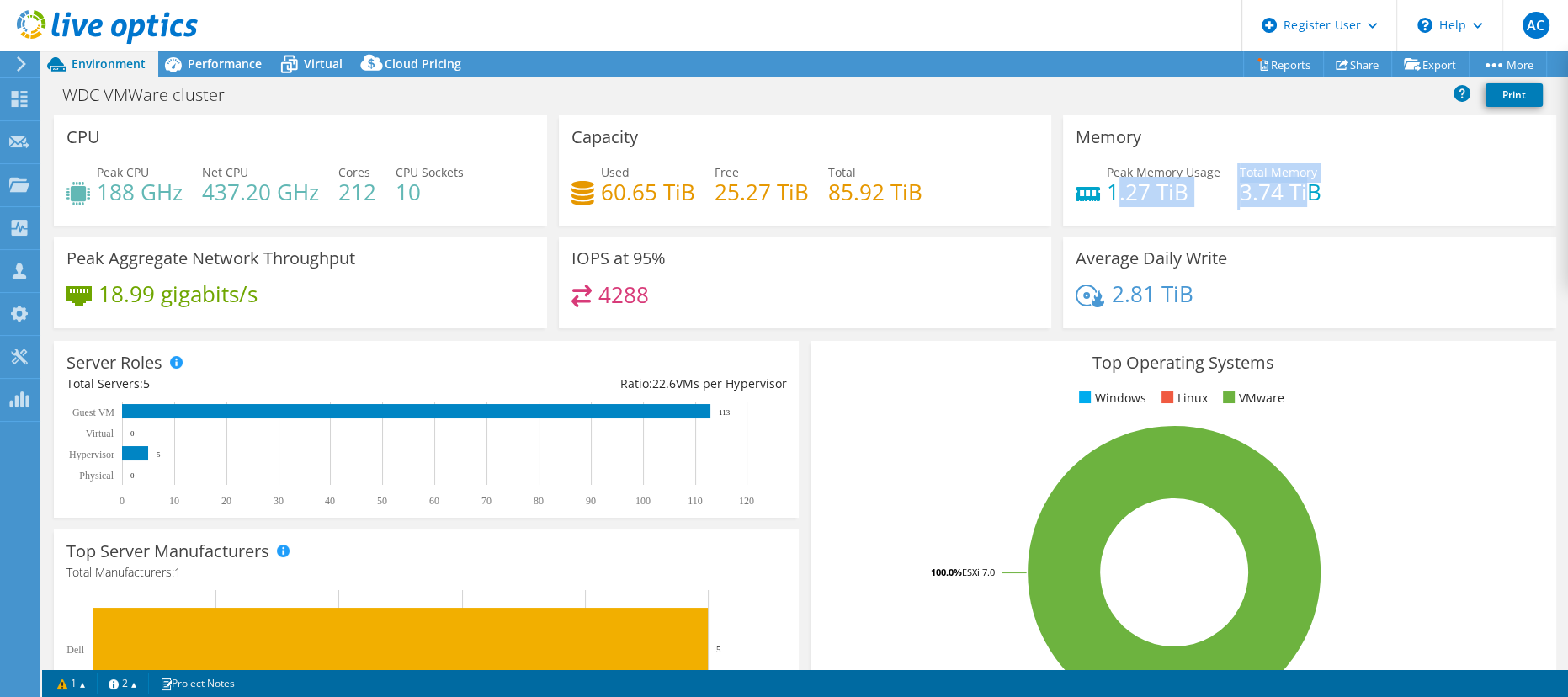
drag, startPoint x: 1105, startPoint y: 192, endPoint x: 1296, endPoint y: 193, distance: 191.0
click at [1296, 193] on div "Peak Memory Usage 1.27 TiB Total Memory 3.74 TiB" at bounding box center [1310, 190] width 468 height 54
click at [1296, 193] on h4 "3.74 TiB" at bounding box center [1281, 191] width 82 height 18
drag, startPoint x: 1315, startPoint y: 193, endPoint x: 1352, endPoint y: 191, distance: 37.1
click at [1352, 191] on div "Peak Memory Usage 1.27 TiB Total Memory 3.74 TiB" at bounding box center [1310, 190] width 468 height 54
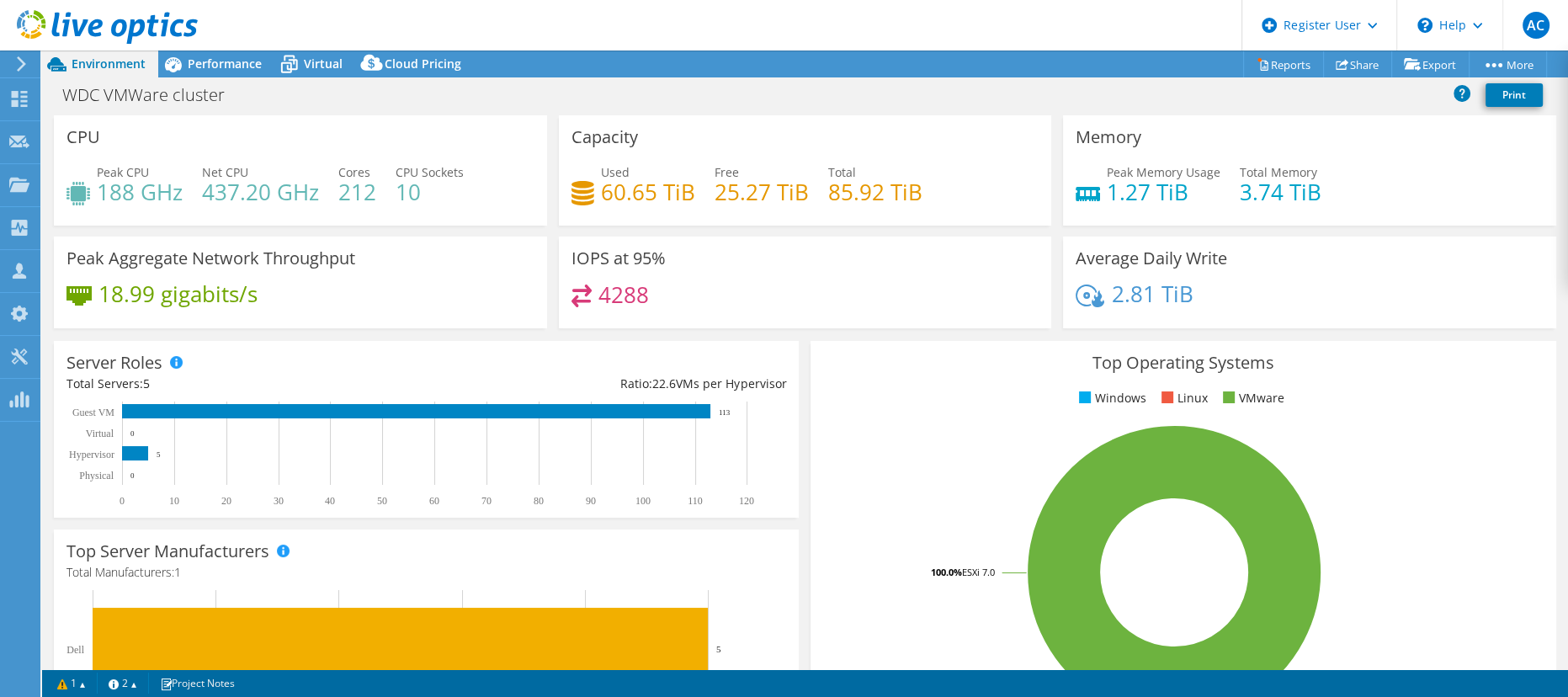
click at [1352, 191] on div "Peak Memory Usage 1.27 TiB Total Memory 3.74 TiB" at bounding box center [1310, 190] width 468 height 54
drag, startPoint x: 1095, startPoint y: 181, endPoint x: 1289, endPoint y: 195, distance: 194.5
click at [1289, 195] on div "Peak Memory Usage 1.27 TiB Total Memory 3.74 TiB" at bounding box center [1310, 190] width 468 height 54
click at [1289, 195] on h4 "3.74 TiB" at bounding box center [1281, 191] width 82 height 18
click at [47, 10] on icon at bounding box center [108, 28] width 181 height 34
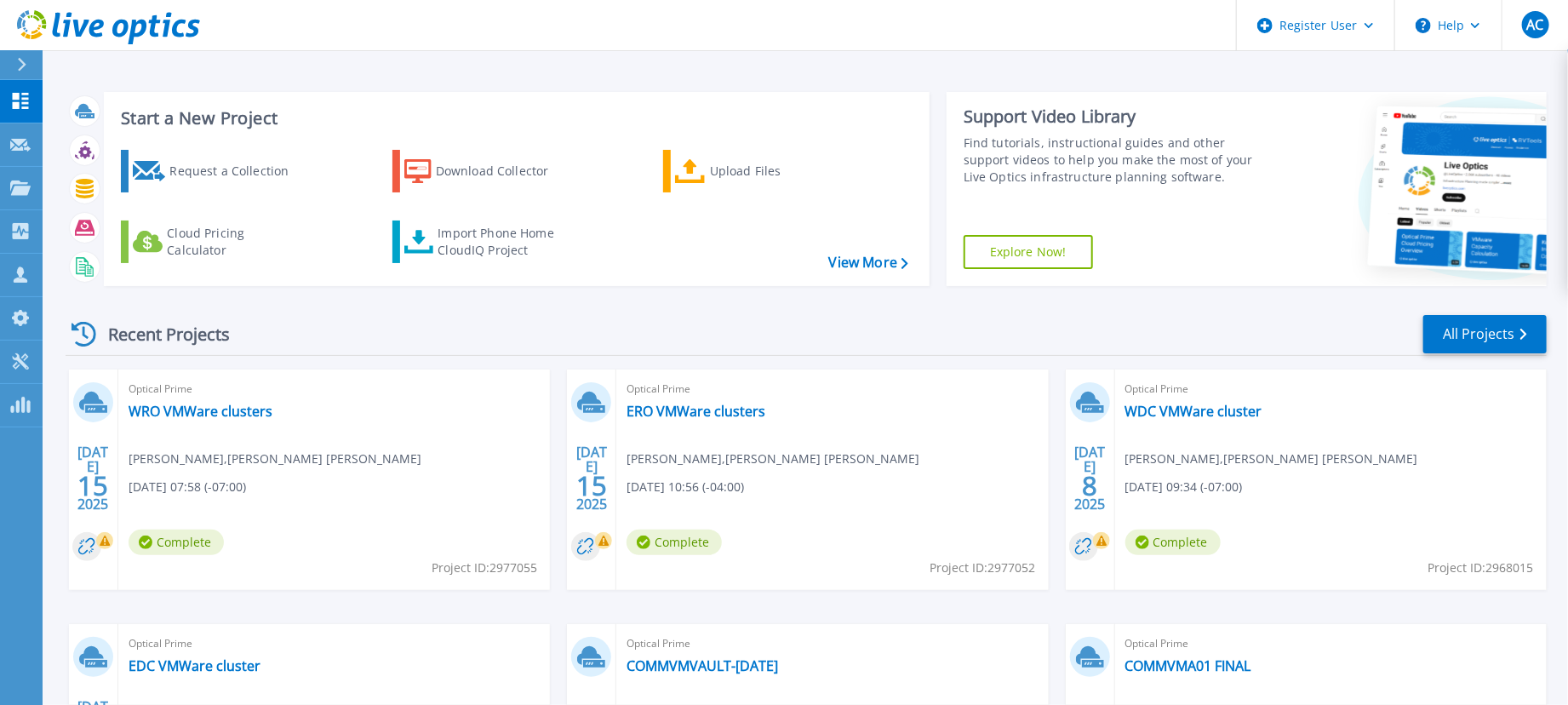
scroll to position [238, 0]
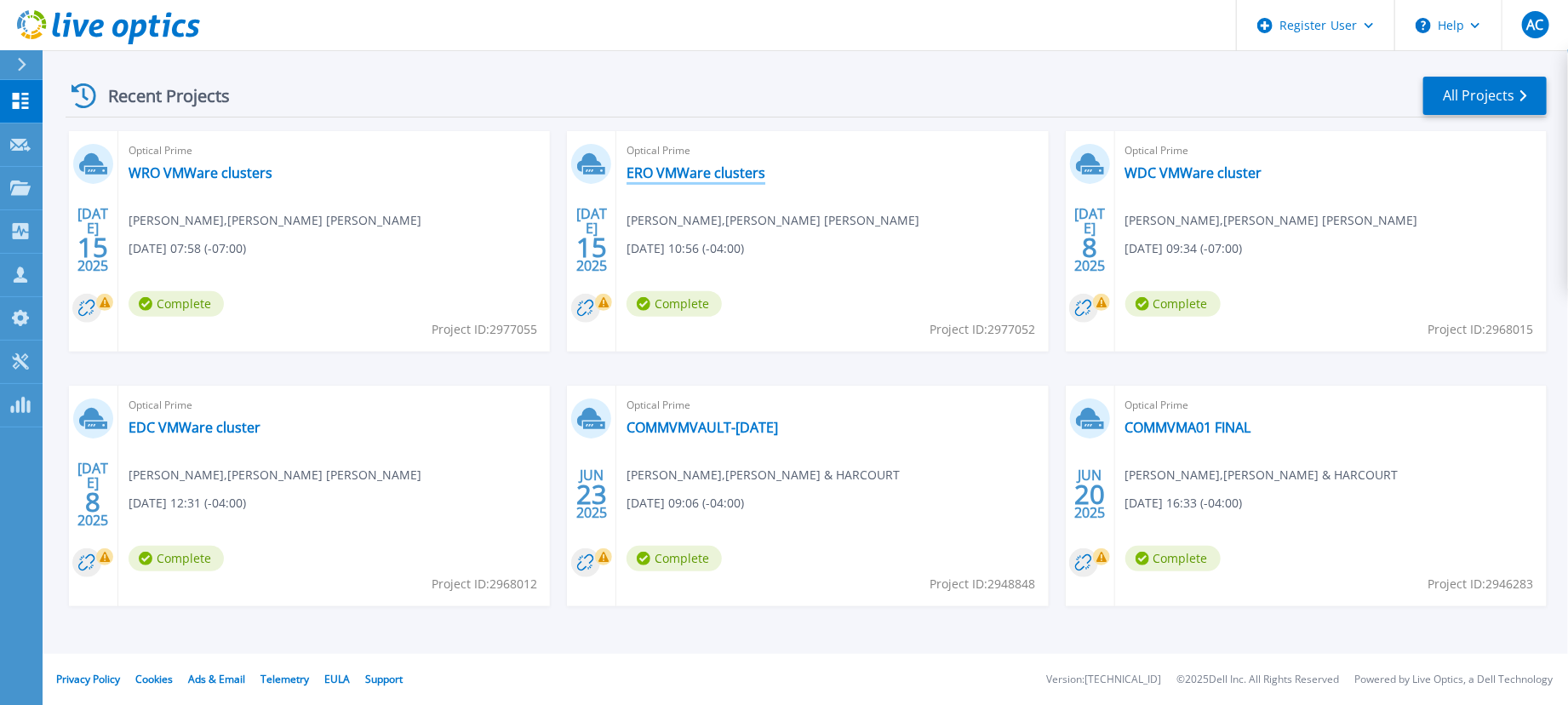
click at [663, 177] on link "ERO VMWare clusters" at bounding box center [696, 173] width 139 height 17
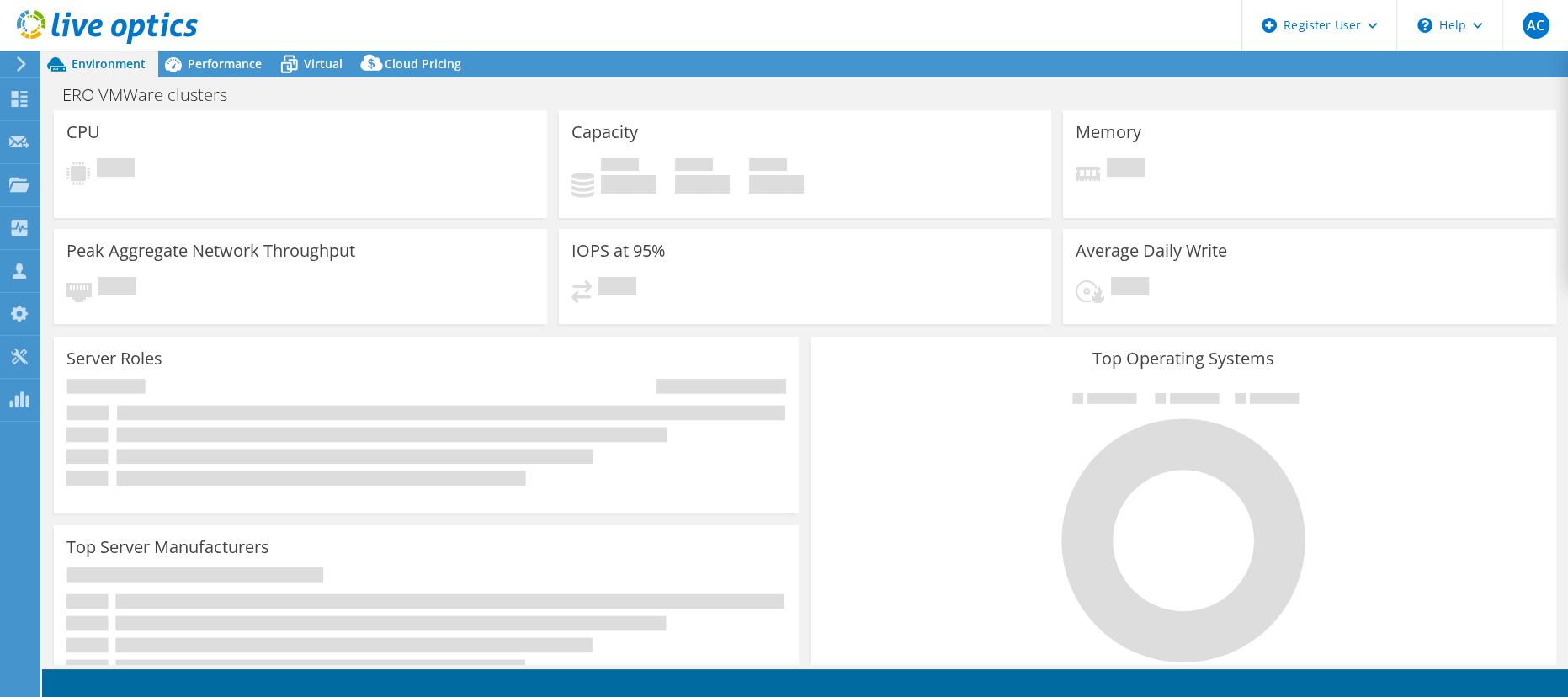
select select "USD"
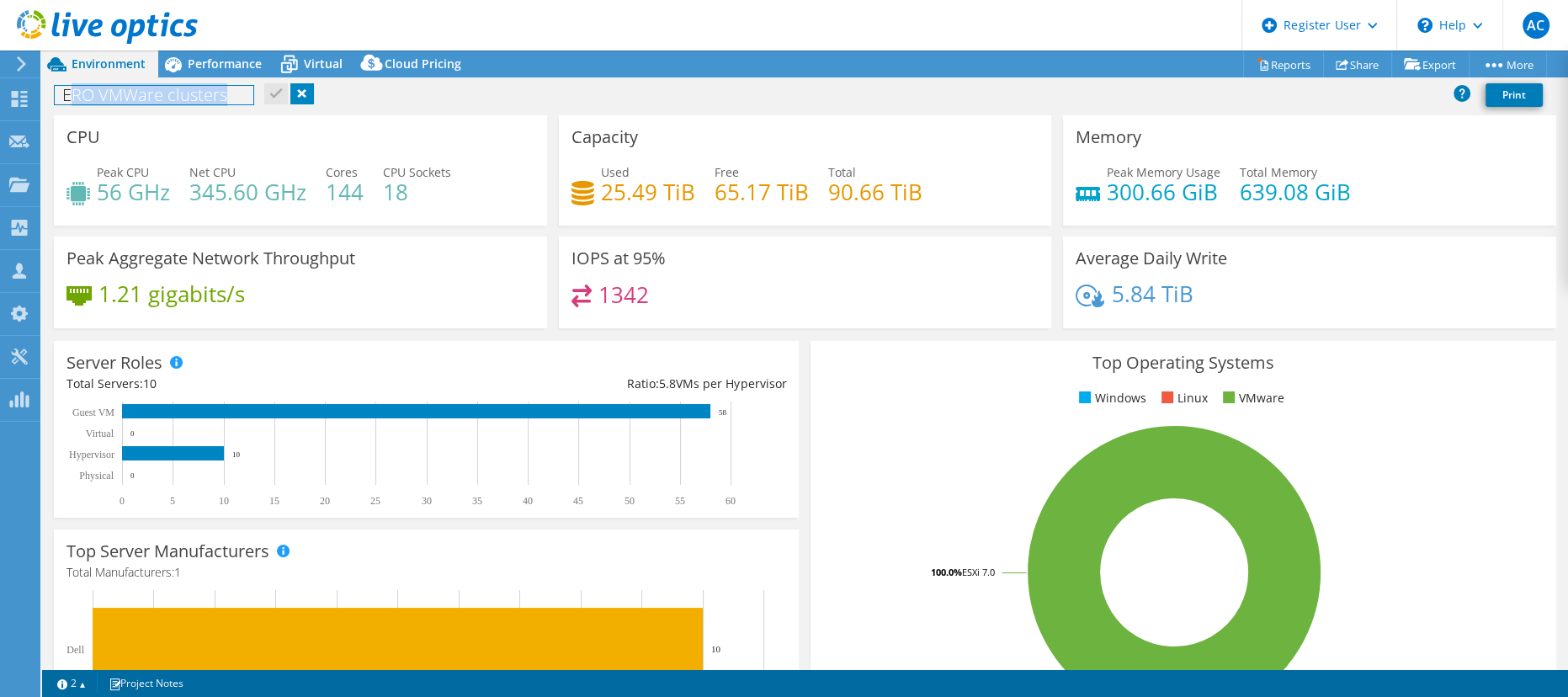
drag, startPoint x: 67, startPoint y: 96, endPoint x: 261, endPoint y: 108, distance: 194.4
click at [261, 108] on div "ERO VMWare clusters Print" at bounding box center [805, 94] width 1526 height 31
click at [411, 96] on div "ERO VMWare clusters Print" at bounding box center [805, 94] width 1526 height 31
drag, startPoint x: 818, startPoint y: 196, endPoint x: 962, endPoint y: 183, distance: 144.6
click at [962, 183] on div "Used 25.49 TiB Free 65.17 TiB Total 90.66 TiB" at bounding box center [805, 190] width 468 height 54
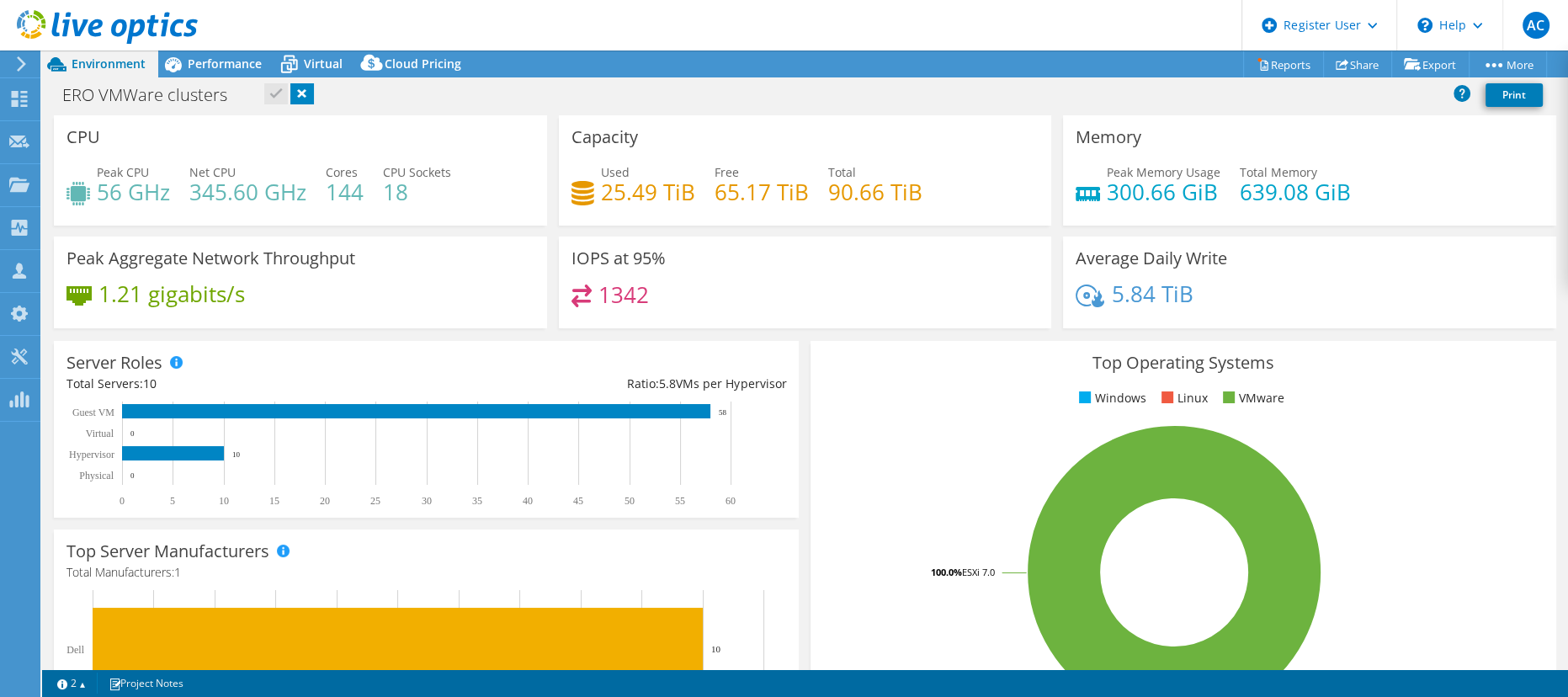
click at [962, 183] on div "Used 25.49 TiB Free 65.17 TiB Total 90.66 TiB" at bounding box center [805, 190] width 468 height 54
drag, startPoint x: 1099, startPoint y: 181, endPoint x: 1349, endPoint y: 194, distance: 250.3
click at [1349, 194] on div "Peak Memory Usage 300.66 GiB Total Memory 639.08 GiB" at bounding box center [1310, 190] width 468 height 54
drag, startPoint x: 1095, startPoint y: 174, endPoint x: 1356, endPoint y: 182, distance: 261.1
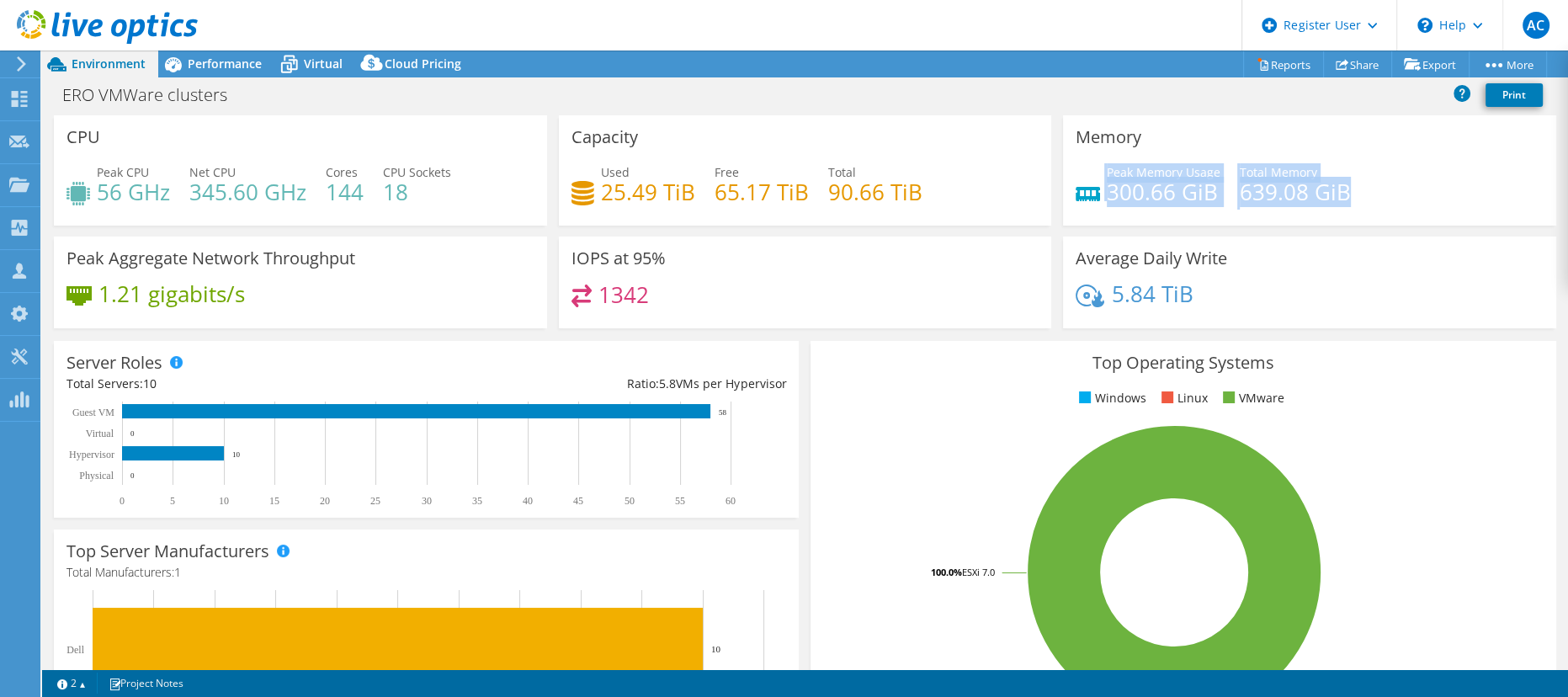
click at [1356, 182] on div "Peak Memory Usage 300.66 GiB Total Memory 639.08 GiB" at bounding box center [1310, 190] width 468 height 54
drag, startPoint x: 1088, startPoint y: 184, endPoint x: 1364, endPoint y: 187, distance: 276.0
click at [1364, 187] on div "Peak Memory Usage 300.66 GiB Total Memory 639.08 GiB" at bounding box center [1310, 190] width 468 height 54
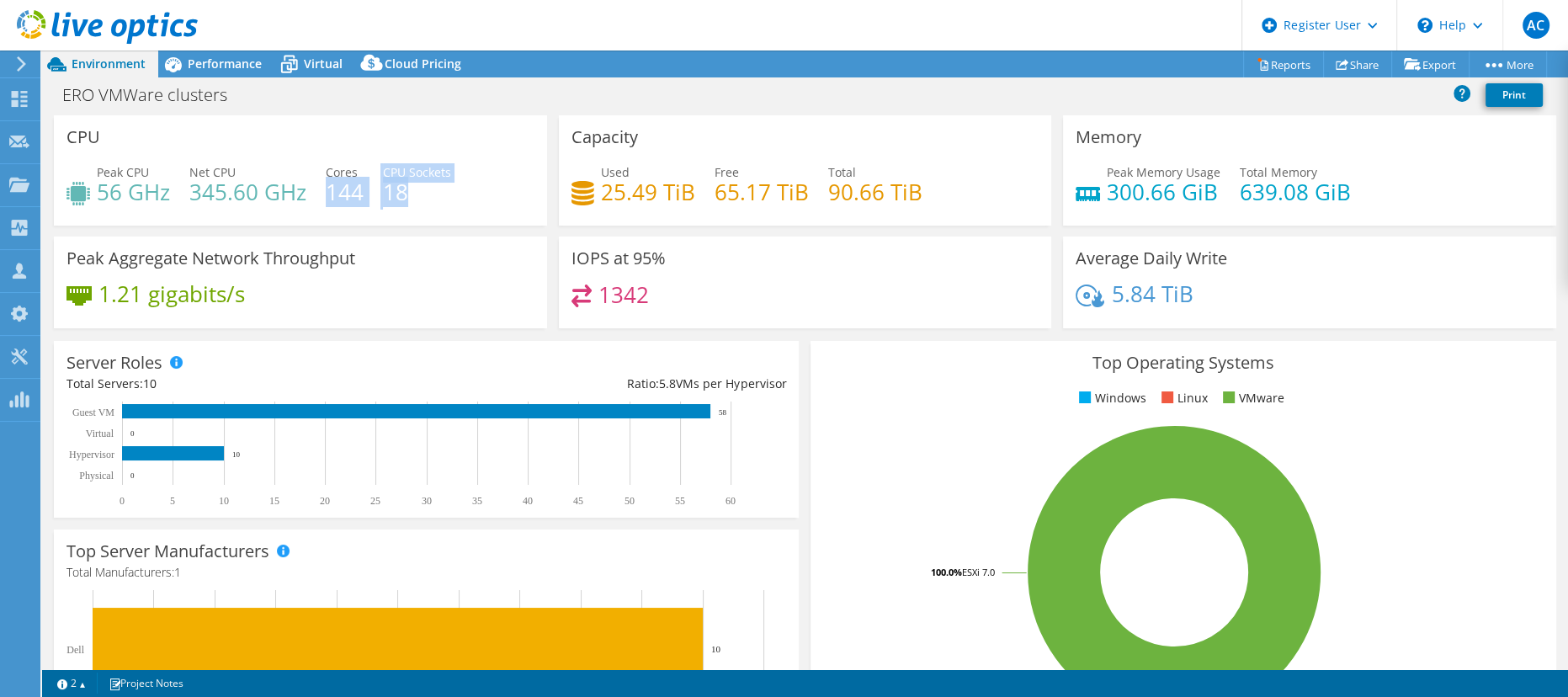
drag, startPoint x: 325, startPoint y: 182, endPoint x: 483, endPoint y: 196, distance: 158.6
click at [483, 196] on div "Peak CPU 56 GHz Net CPU 345.60 GHz Cores 144 CPU Sockets 18" at bounding box center [300, 190] width 468 height 54
click at [341, 70] on div "Virtual" at bounding box center [315, 64] width 81 height 27
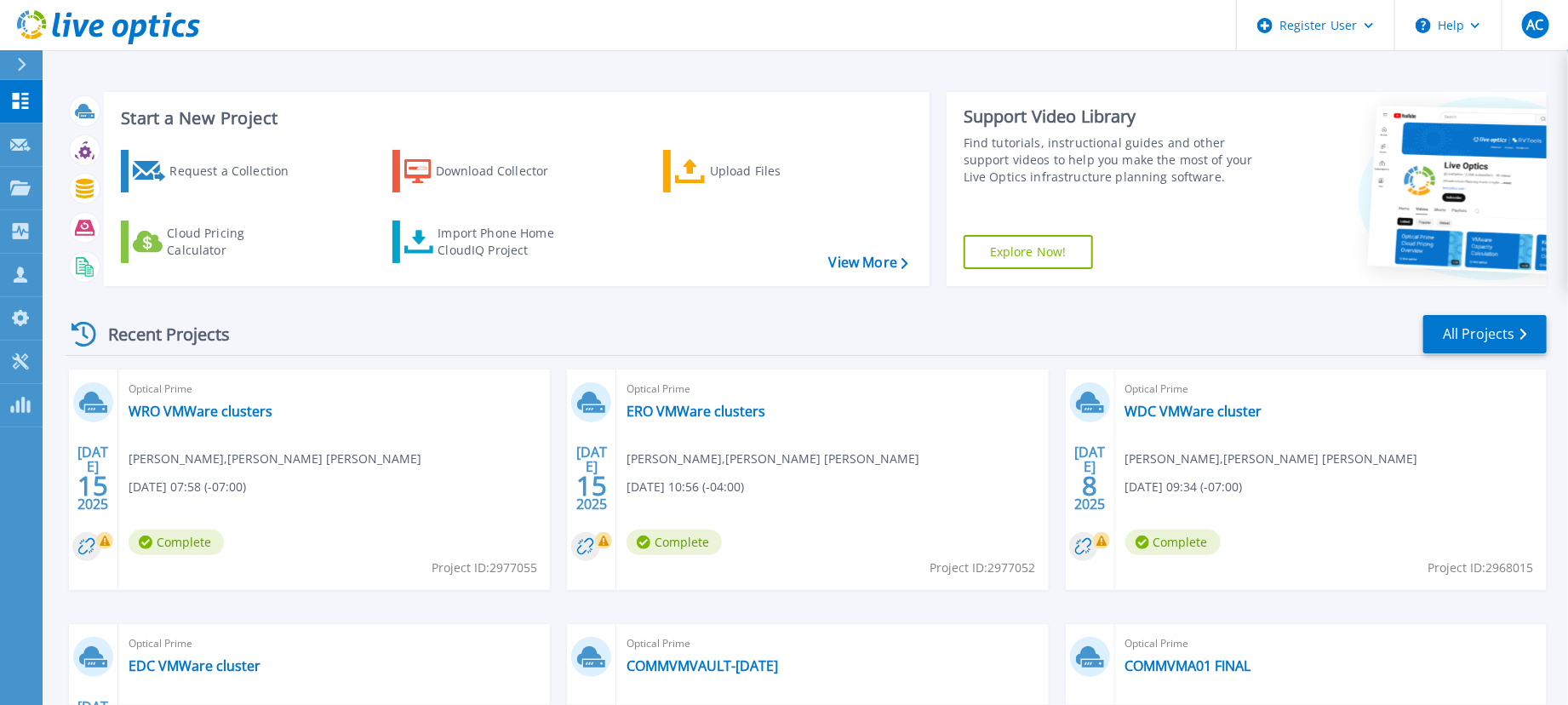
scroll to position [238, 0]
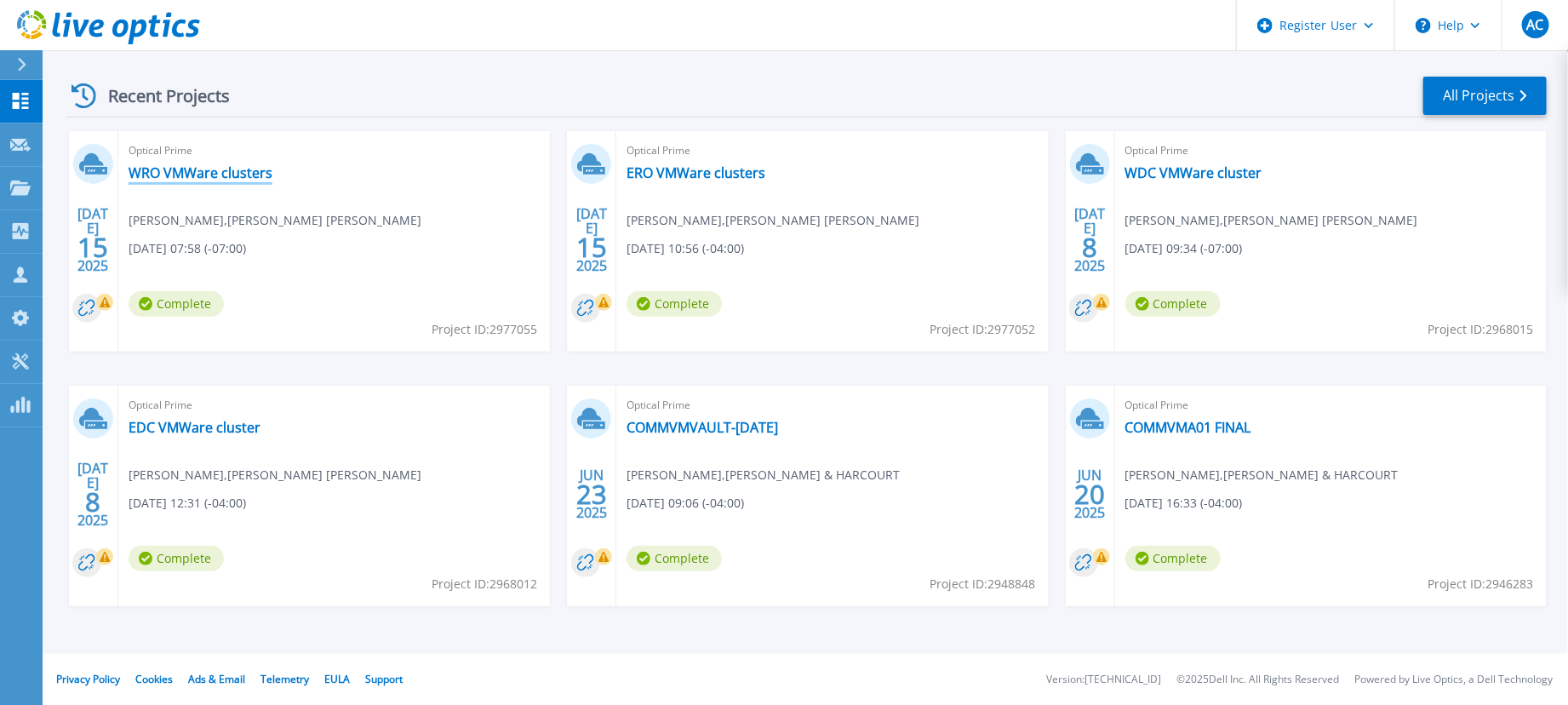
click at [245, 170] on link "WRO VMWare clusters" at bounding box center [200, 173] width 144 height 17
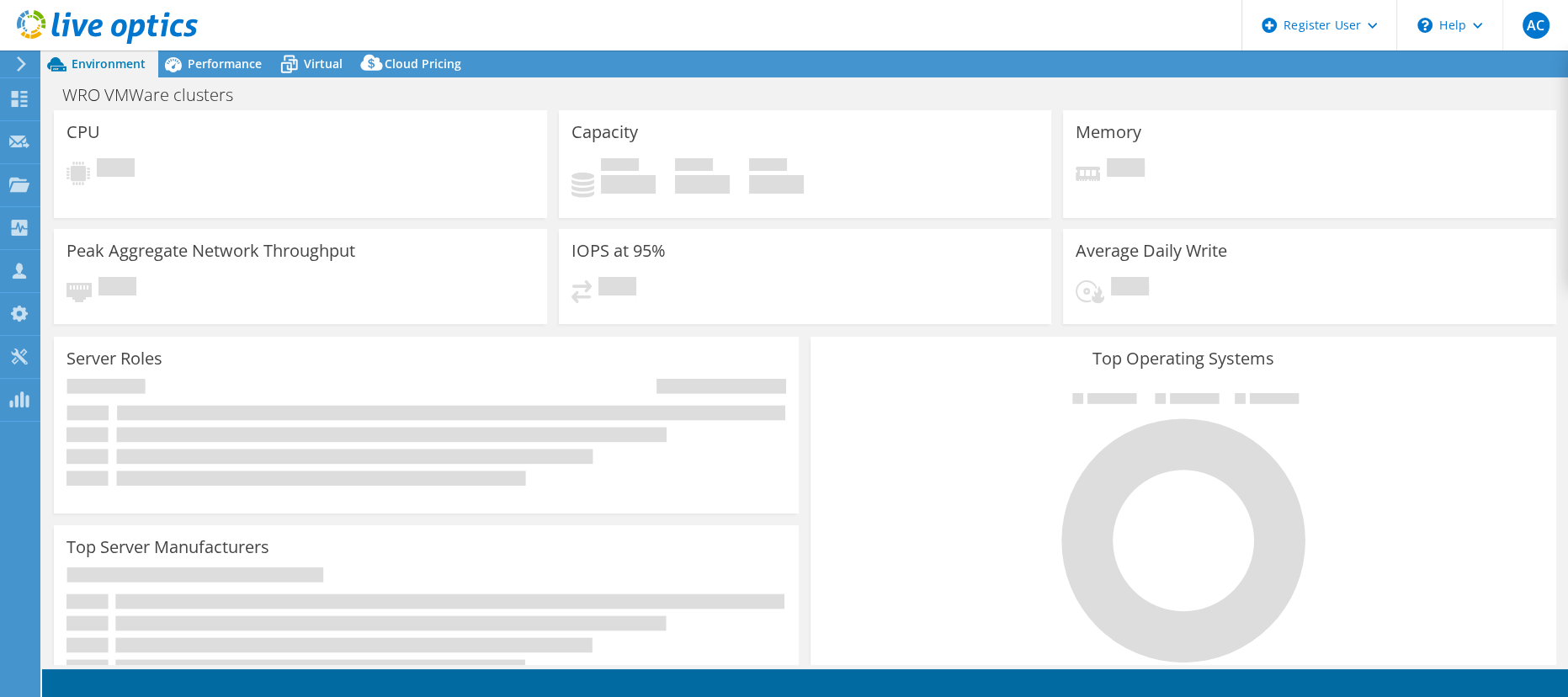
select select "USD"
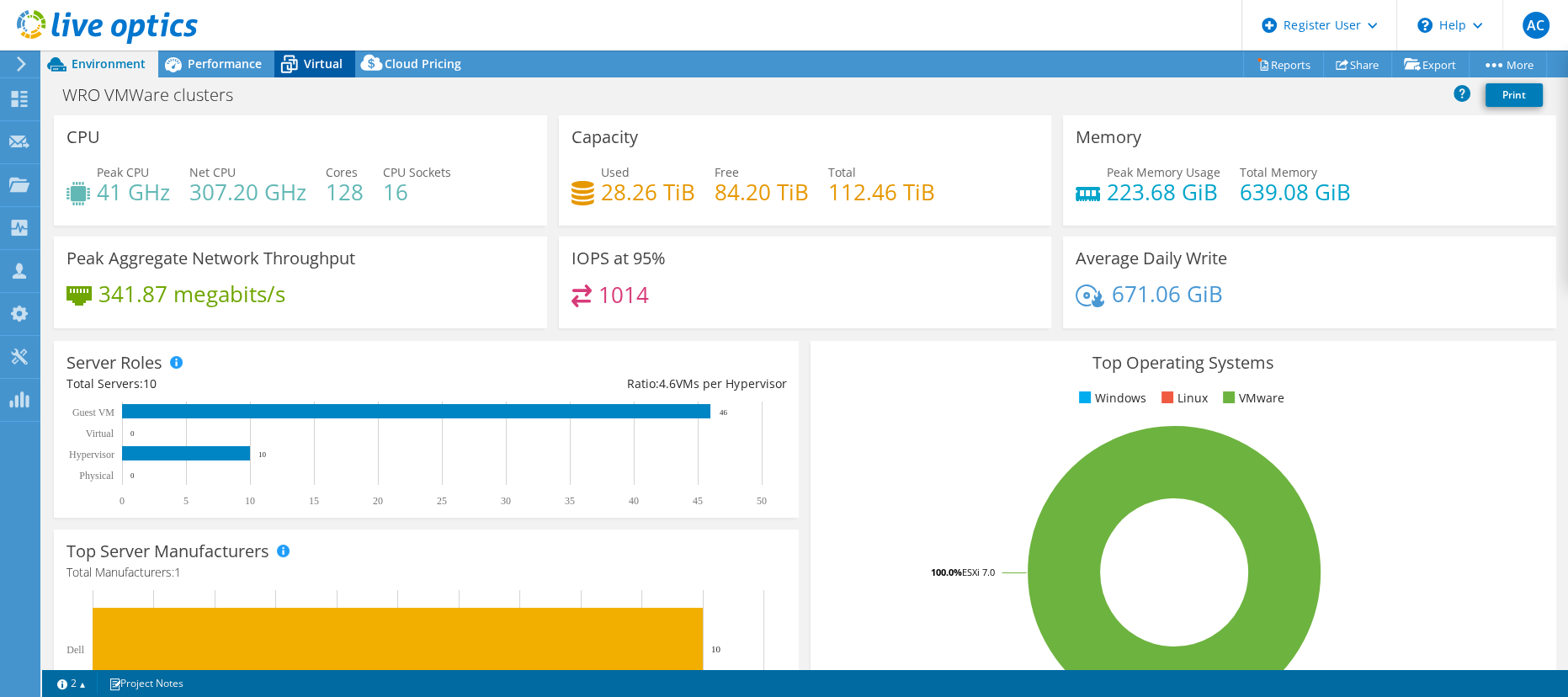
click at [320, 58] on span "Virtual" at bounding box center [323, 63] width 39 height 16
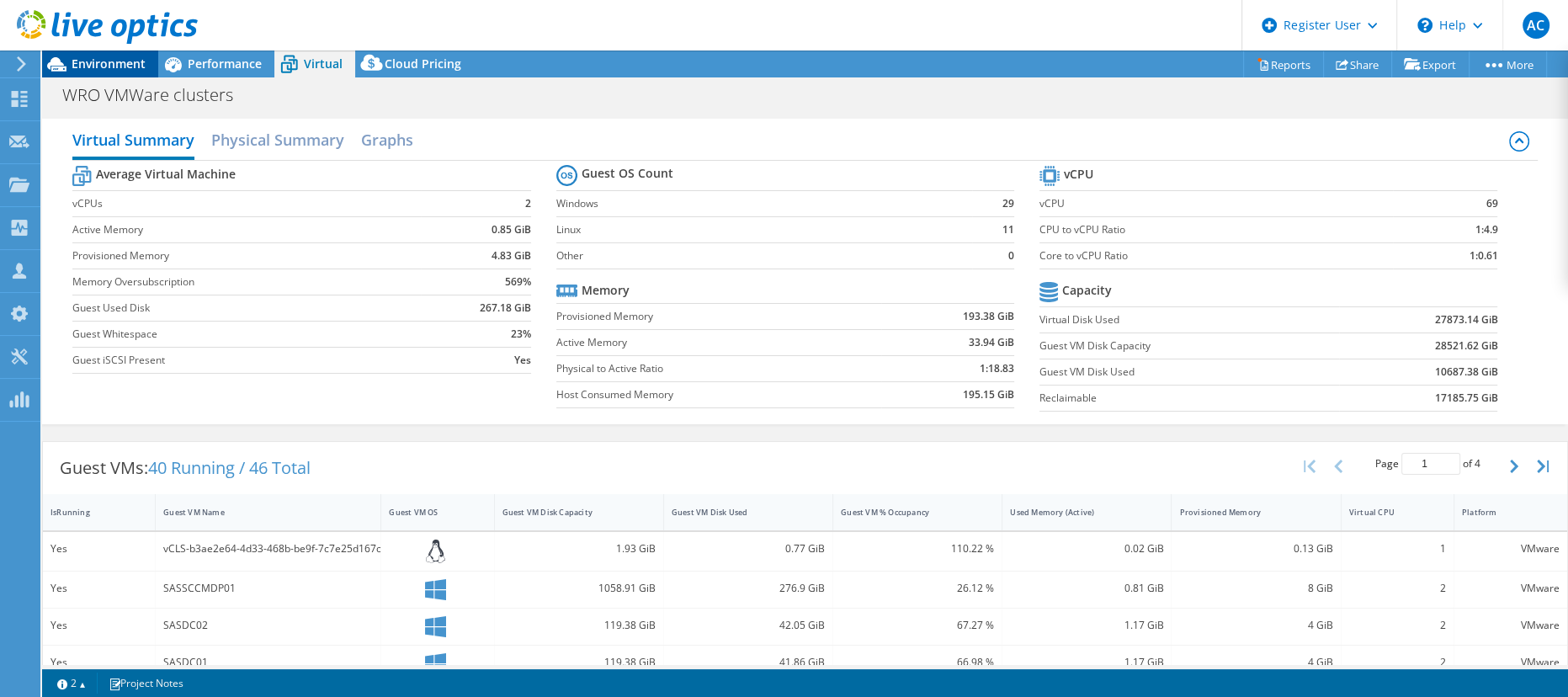
click at [139, 72] on div "Environment" at bounding box center [100, 64] width 116 height 27
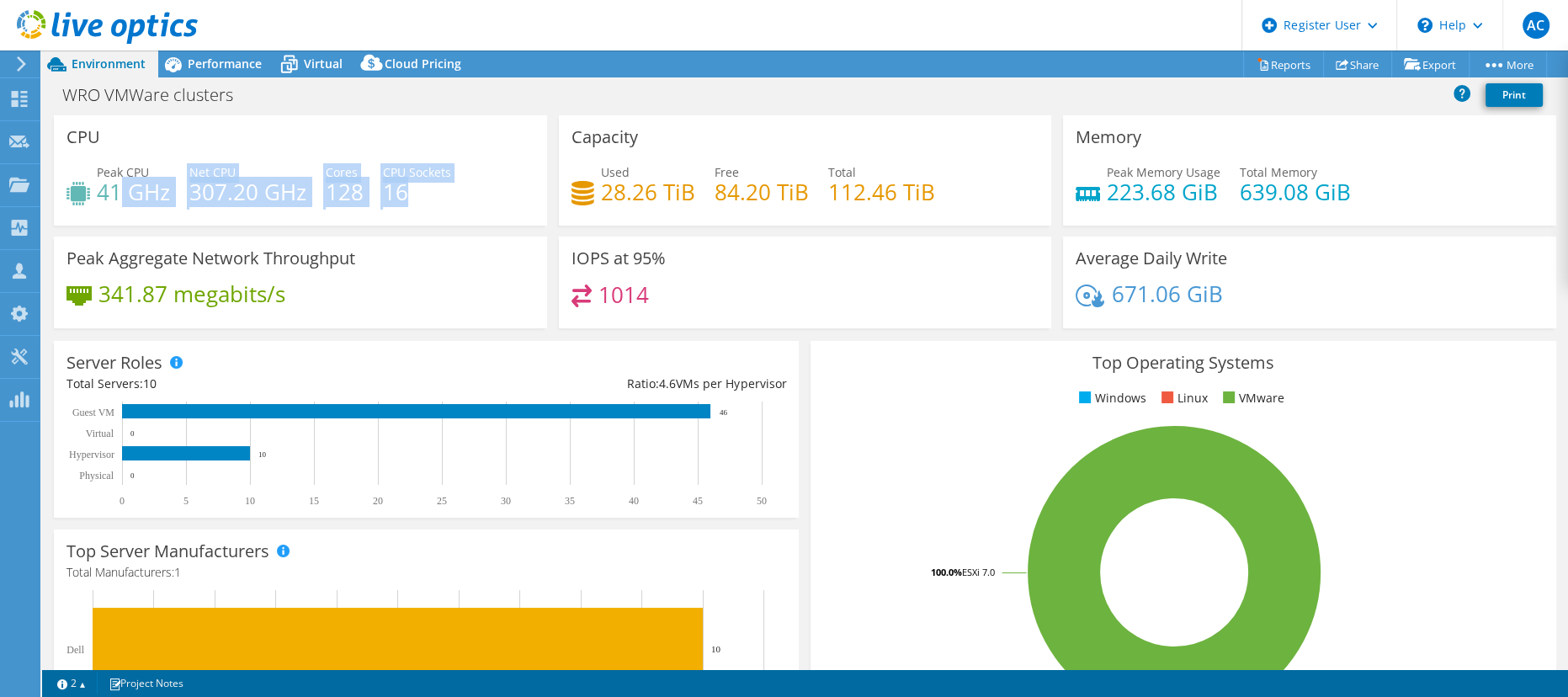
drag, startPoint x: 118, startPoint y: 192, endPoint x: 485, endPoint y: 187, distance: 367.0
click at [485, 187] on div "Peak CPU 41 GHz Net CPU 307.20 GHz Cores 128 CPU Sockets 16" at bounding box center [300, 190] width 468 height 54
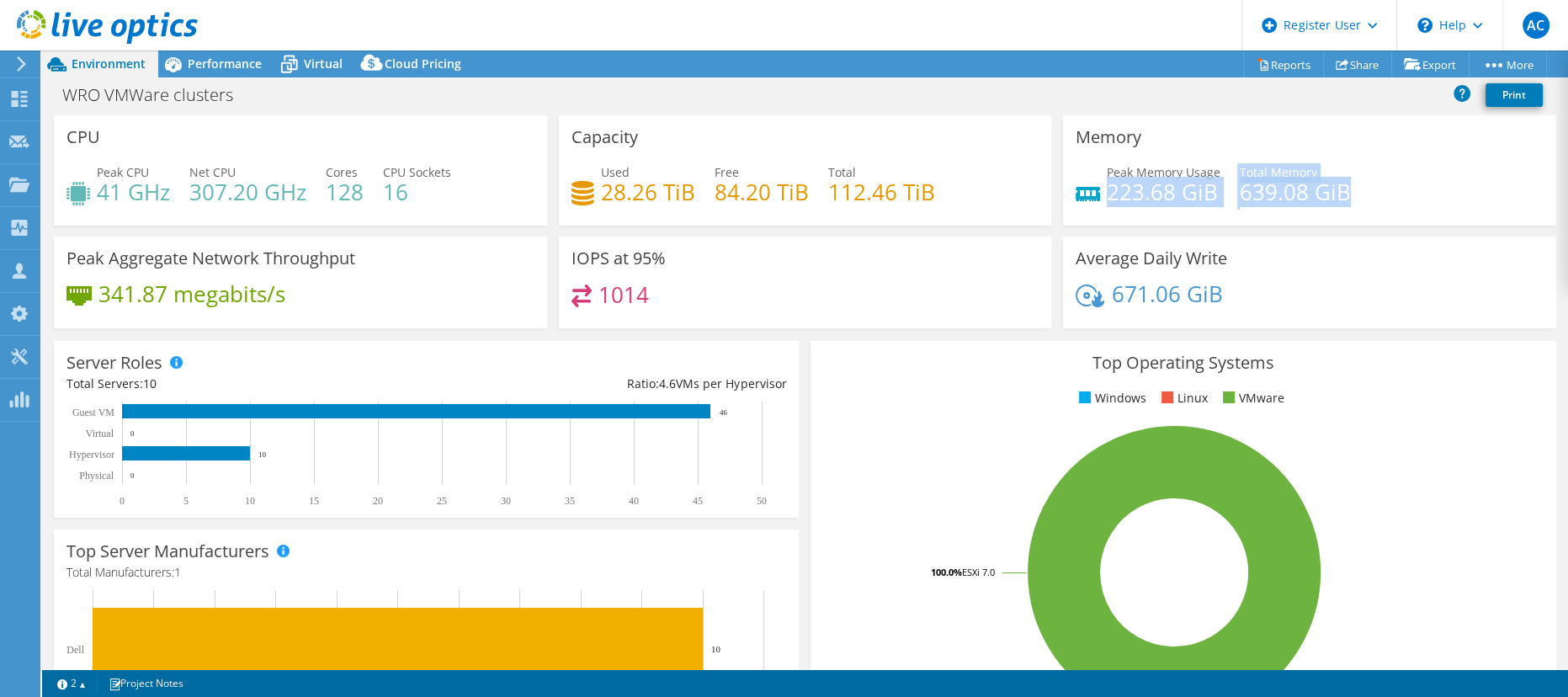
drag, startPoint x: 1117, startPoint y: 195, endPoint x: 1383, endPoint y: 183, distance: 266.3
click at [1383, 183] on div "Peak Memory Usage 223.68 GiB Total Memory 639.08 GiB" at bounding box center [1310, 190] width 468 height 54
